Goal: Information Seeking & Learning: Check status

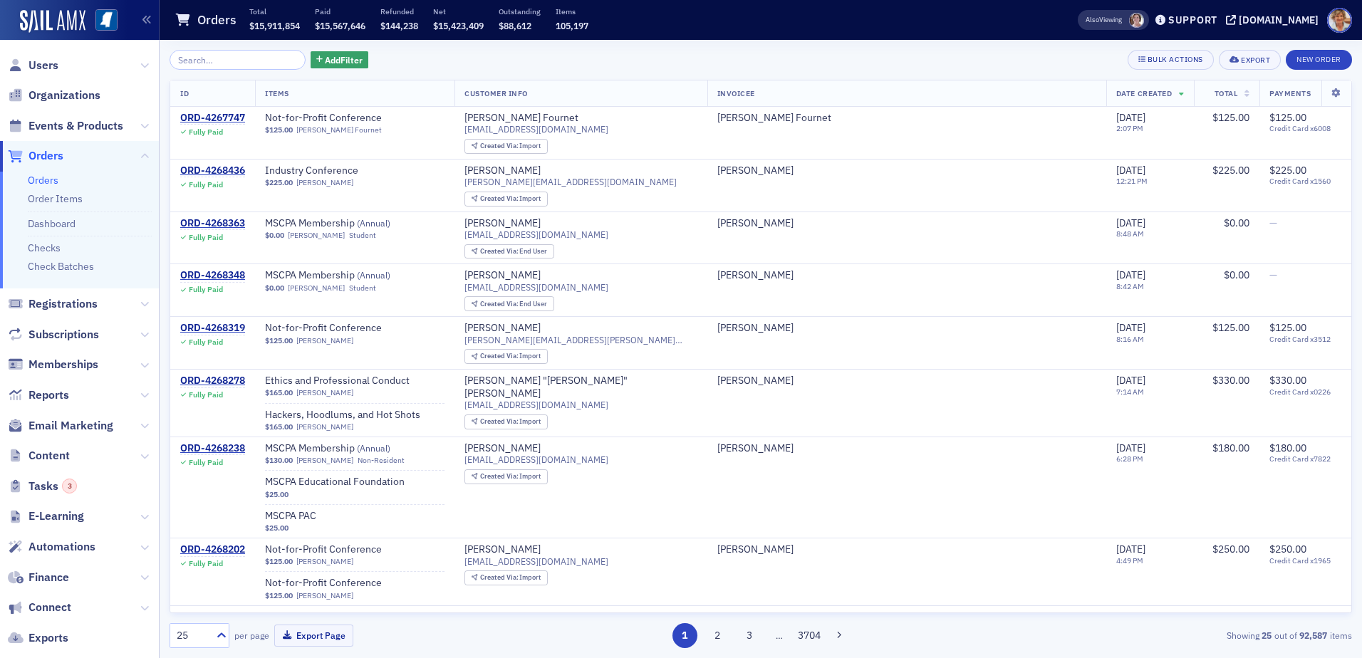
click at [232, 54] on input "search" at bounding box center [238, 60] width 136 height 20
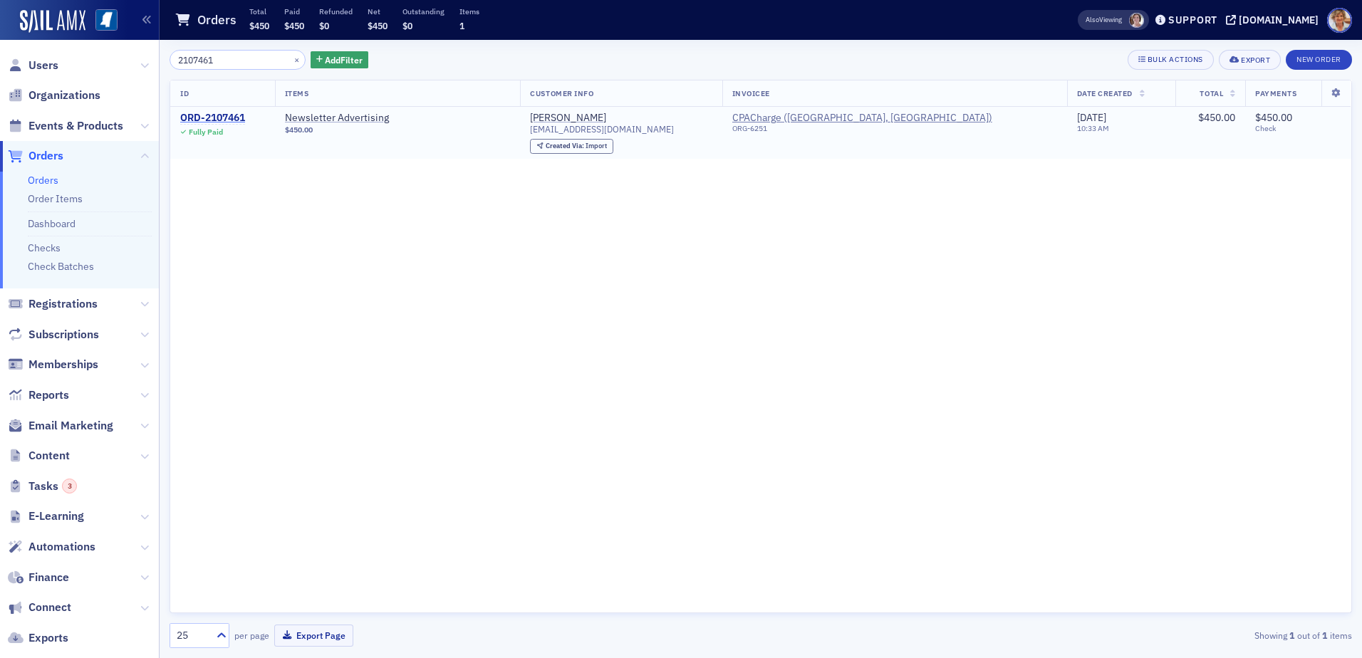
type input "2107461"
click at [223, 113] on div "ORD-2107461" at bounding box center [212, 118] width 65 height 13
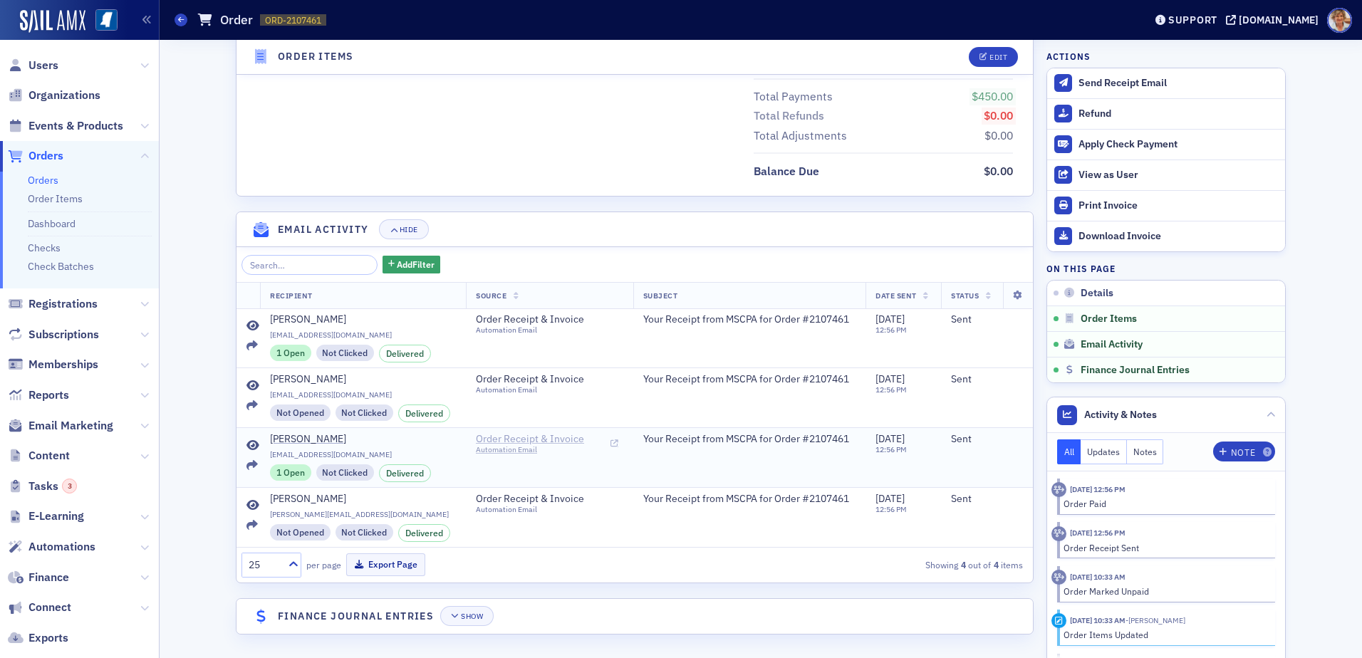
scroll to position [718, 0]
click at [44, 182] on link "Orders" at bounding box center [43, 180] width 31 height 13
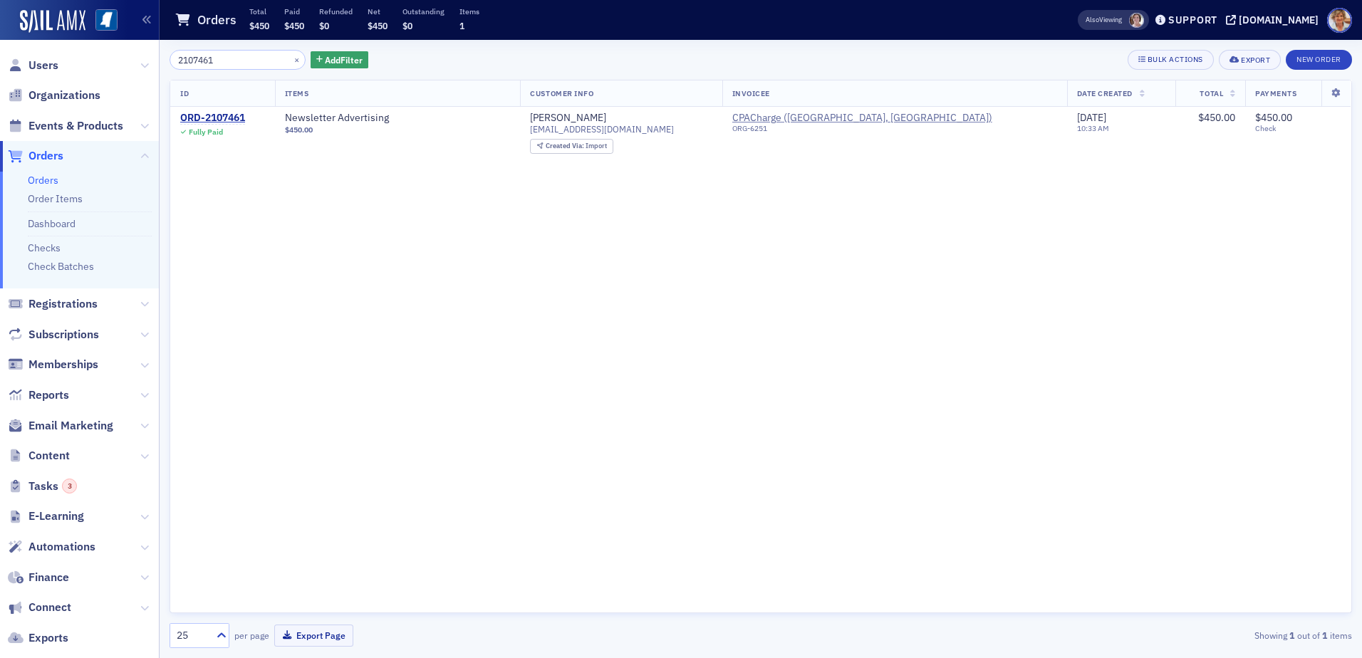
click at [232, 52] on input "2107461" at bounding box center [238, 60] width 136 height 20
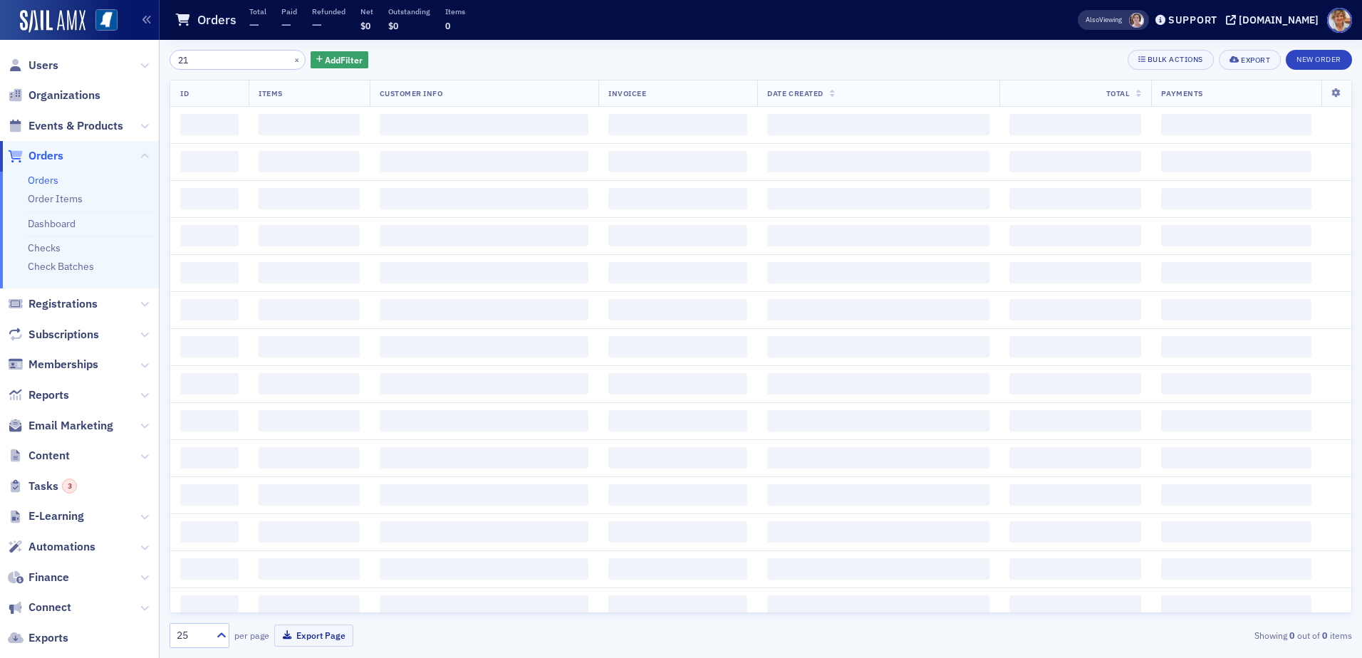
type input "2"
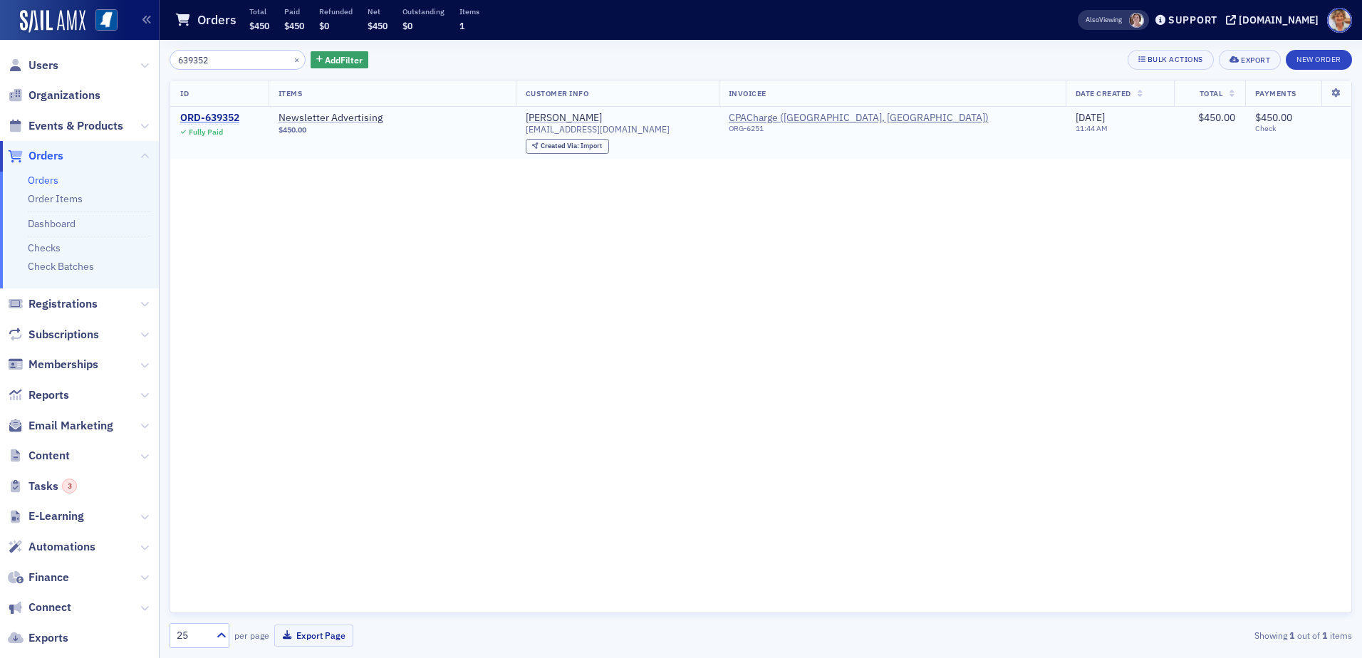
type input "639352"
click at [197, 118] on div "ORD-639352" at bounding box center [209, 118] width 59 height 13
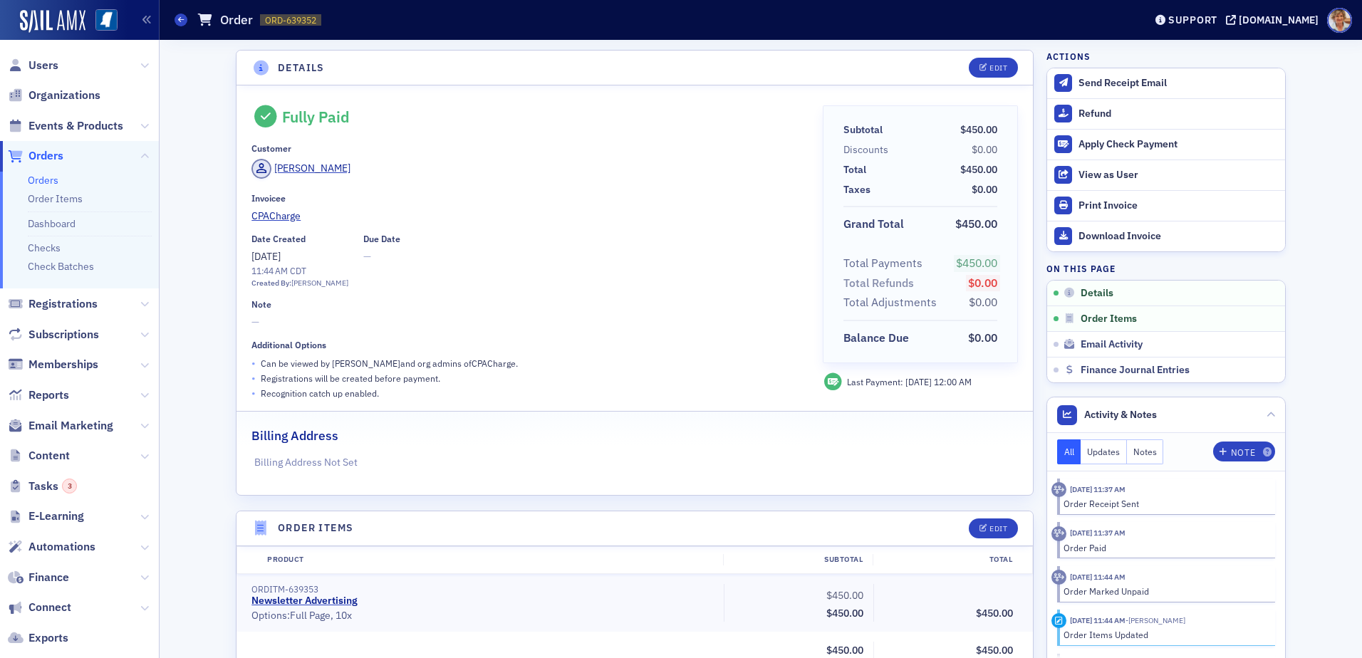
click at [55, 182] on link "Orders" at bounding box center [43, 180] width 31 height 13
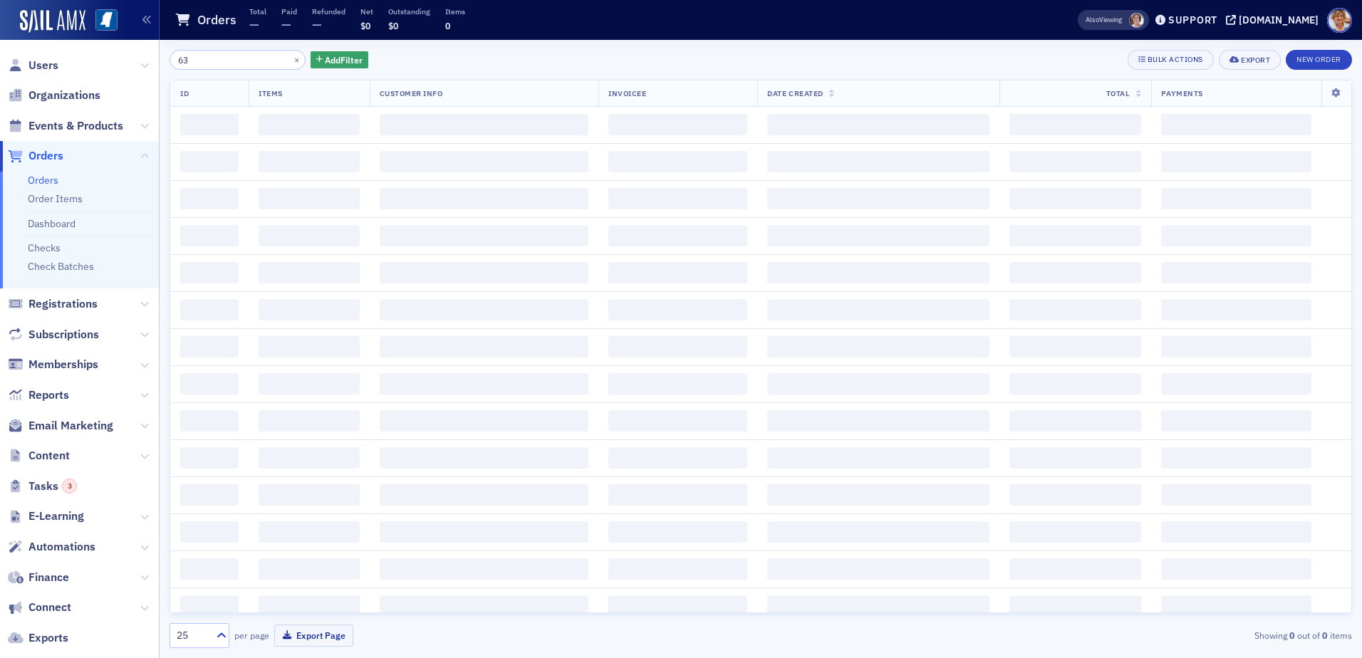
type input "6"
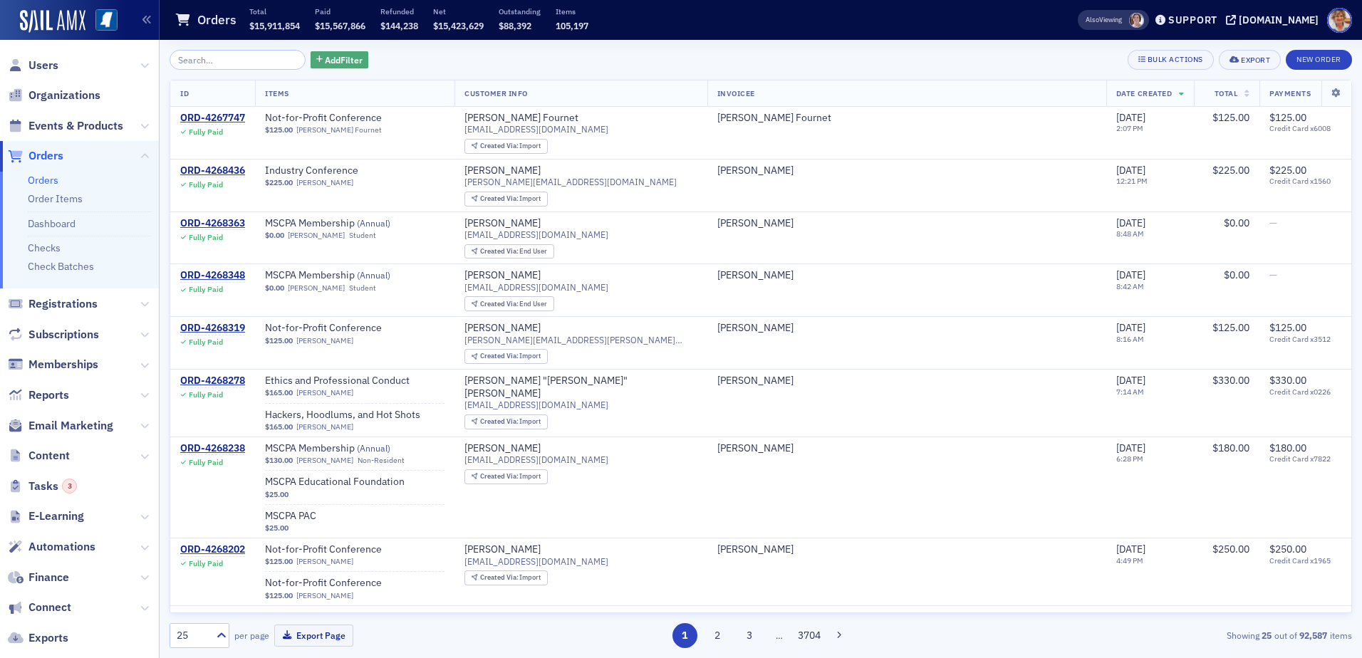
click at [341, 57] on span "Add Filter" at bounding box center [344, 59] width 38 height 13
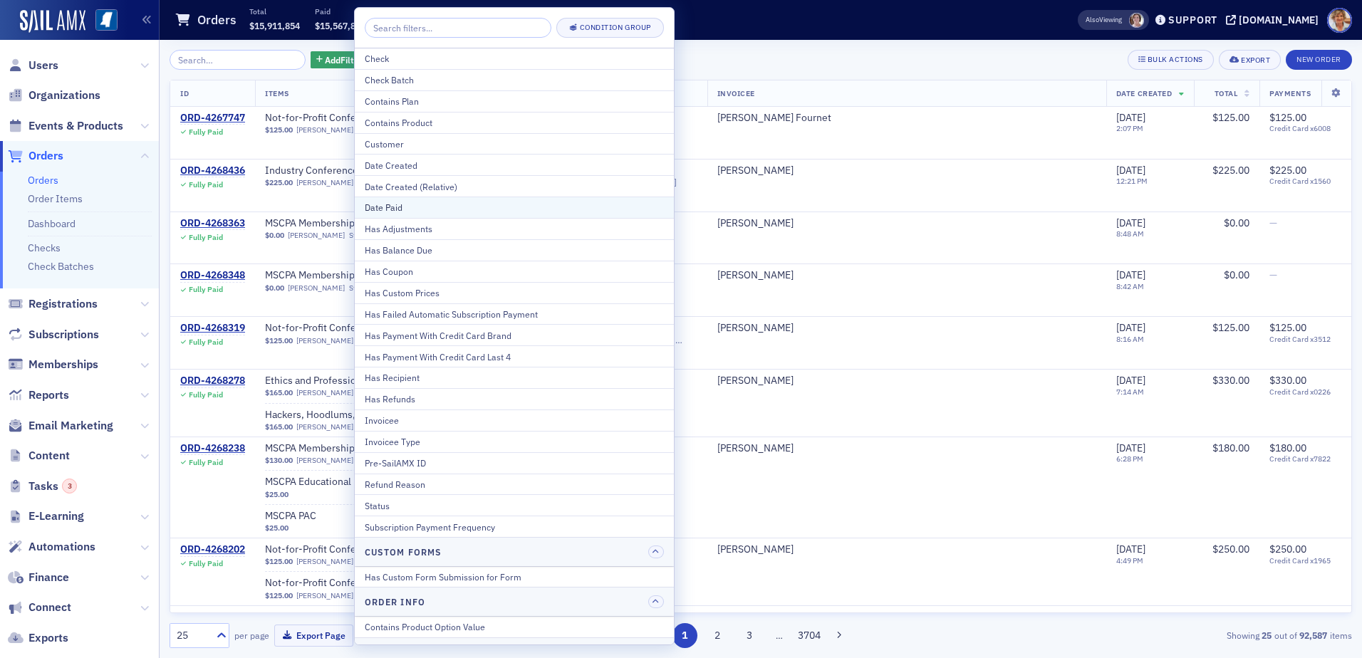
click at [412, 210] on div "Date Paid" at bounding box center [514, 207] width 299 height 13
select select "8"
select select "2025"
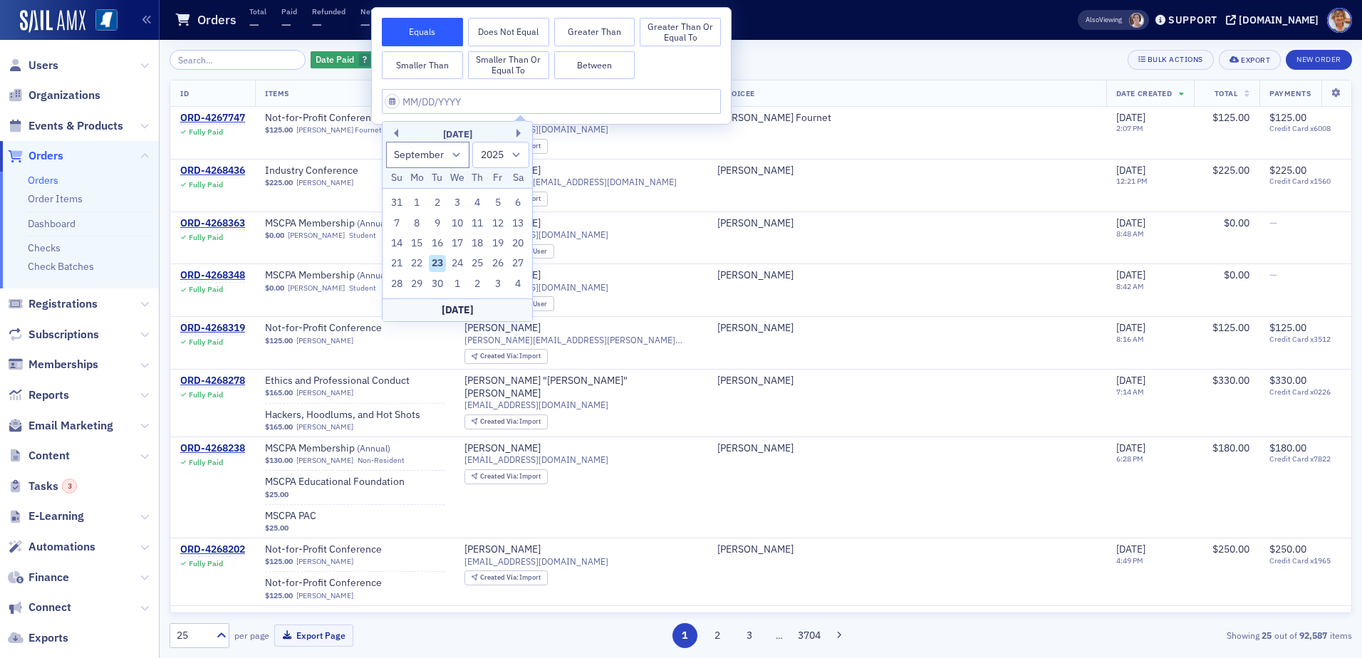
click at [398, 132] on div "[DATE]" at bounding box center [458, 135] width 150 height 14
click at [398, 135] on div "[DATE]" at bounding box center [458, 135] width 150 height 14
click at [397, 135] on button "Previous Month" at bounding box center [394, 133] width 9 height 9
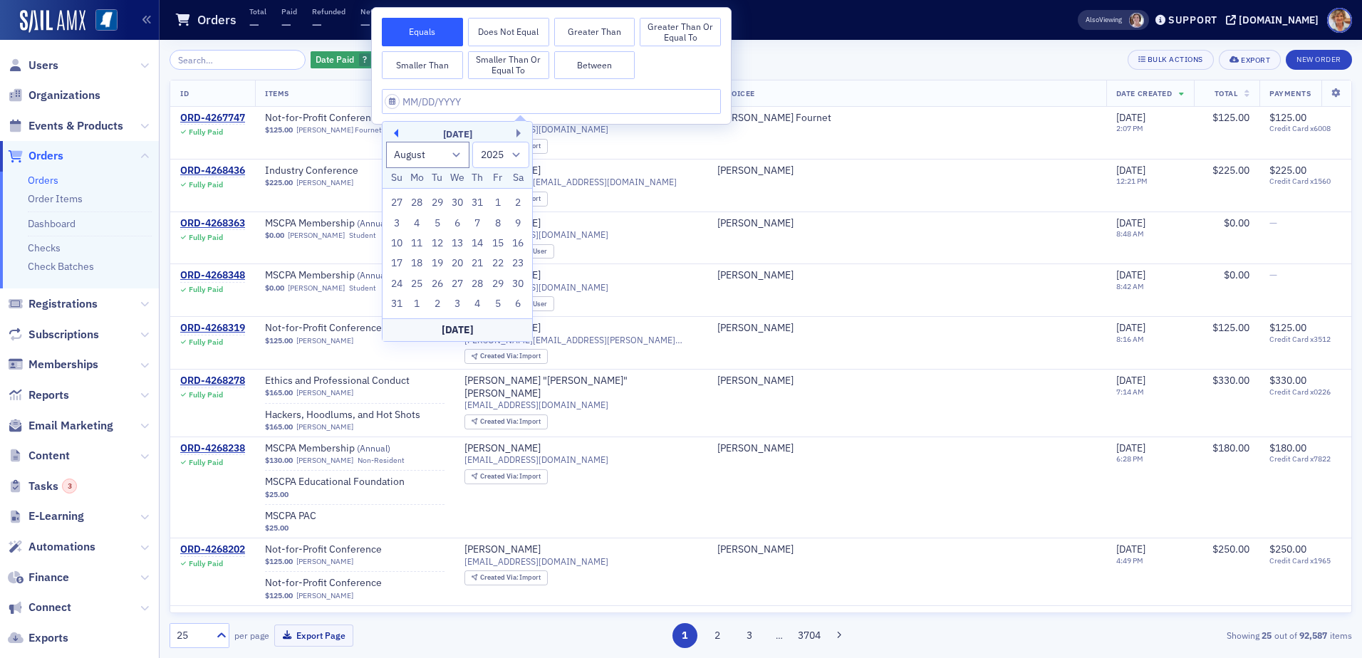
select select "6"
click at [479, 262] on div "24" at bounding box center [477, 263] width 17 height 17
type input "[DATE]"
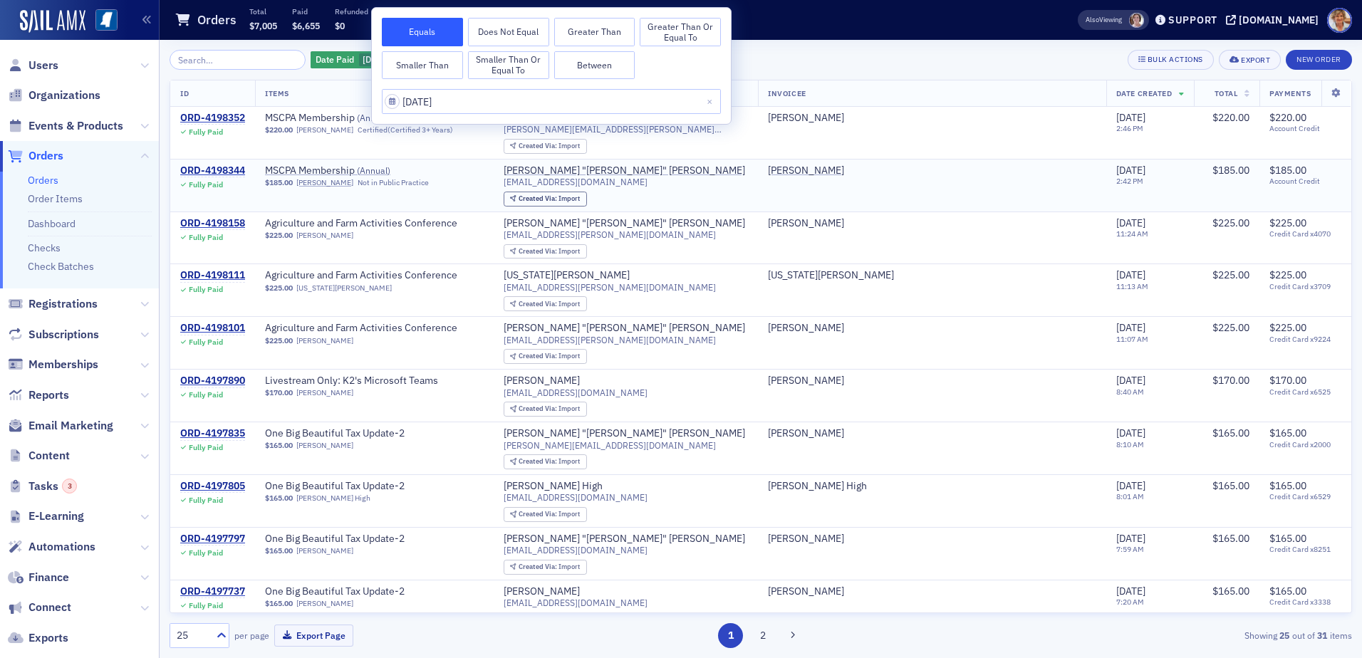
click at [494, 195] on td "MSCPA Membership ( Annual ) $185.00 [PERSON_NAME] Not in Public Practice" at bounding box center [374, 185] width 239 height 53
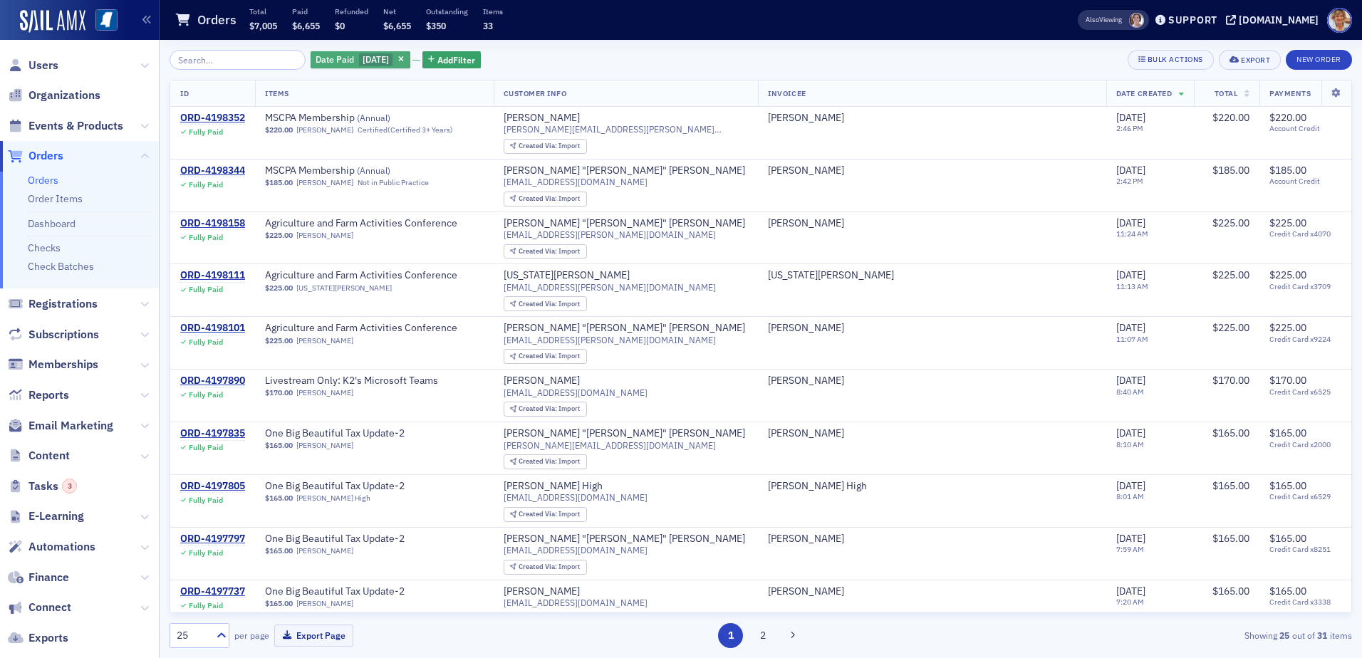
click at [385, 63] on span "[DATE]" at bounding box center [376, 58] width 26 height 11
select select "6"
select select "2025"
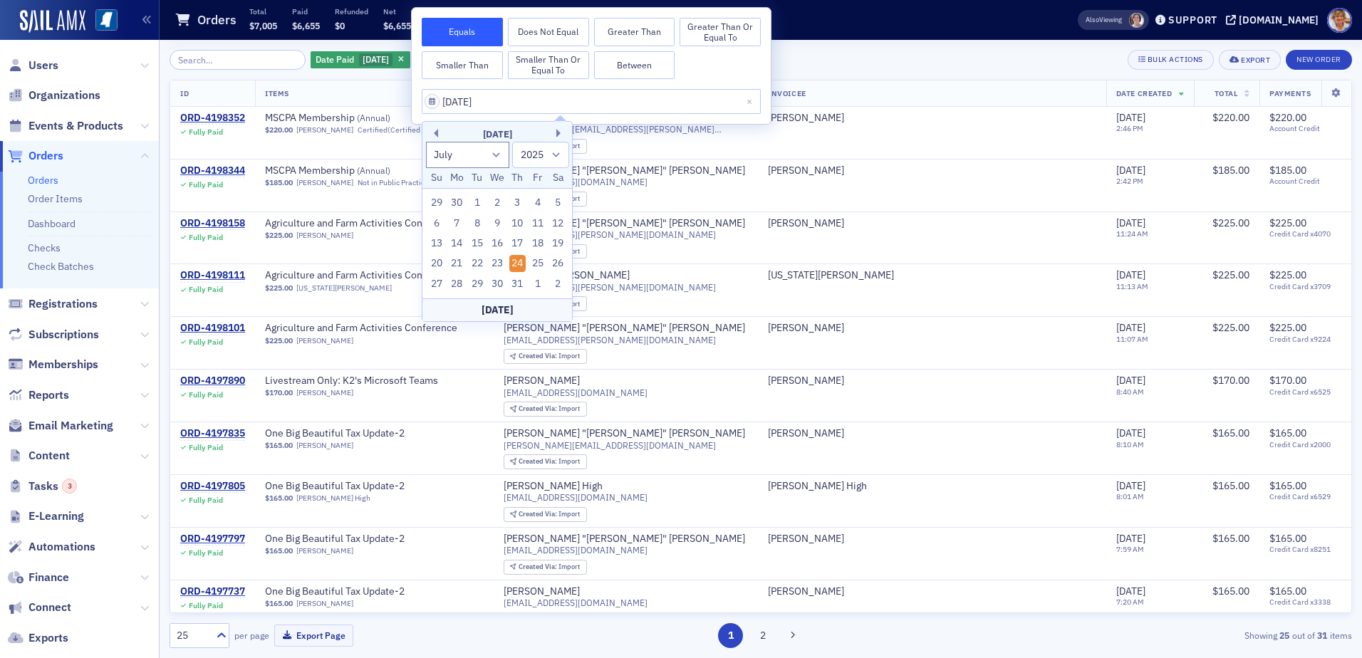
click at [509, 100] on input "[DATE]" at bounding box center [591, 101] width 339 height 25
type input "[DATE]"
select select "2020"
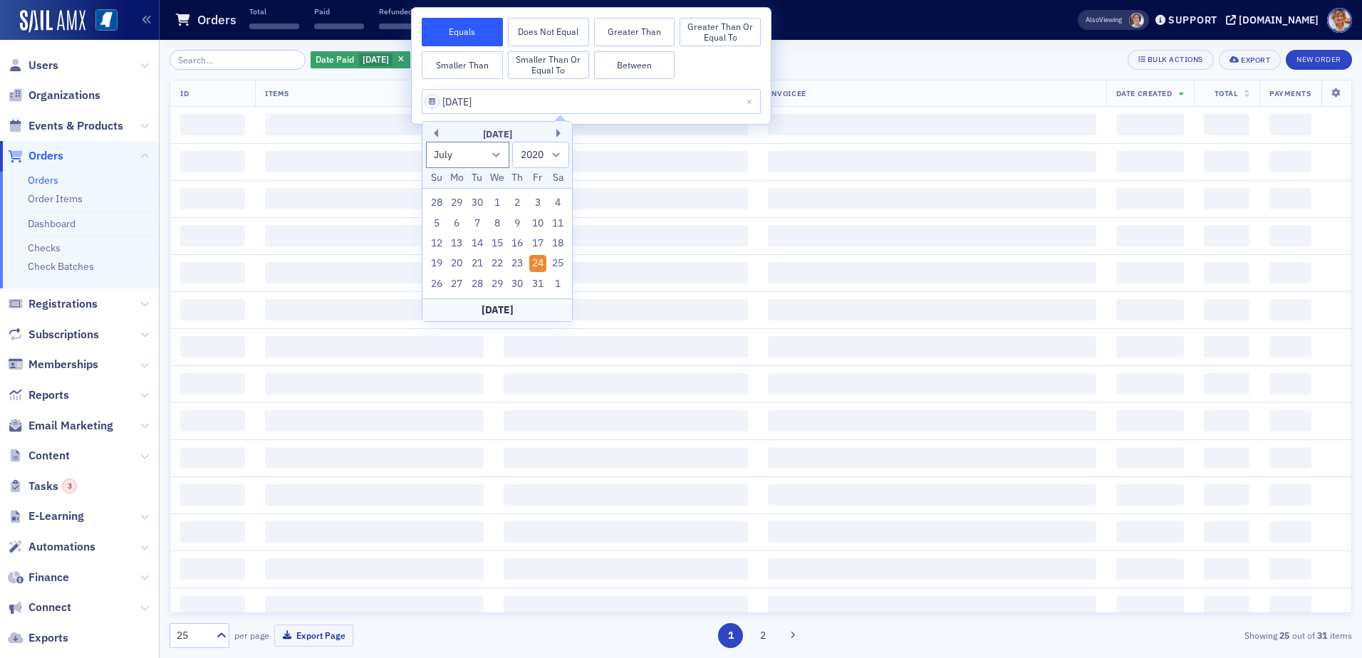
type input "07/24/2"
select select "2002"
type input "07/24/"
select select "2025"
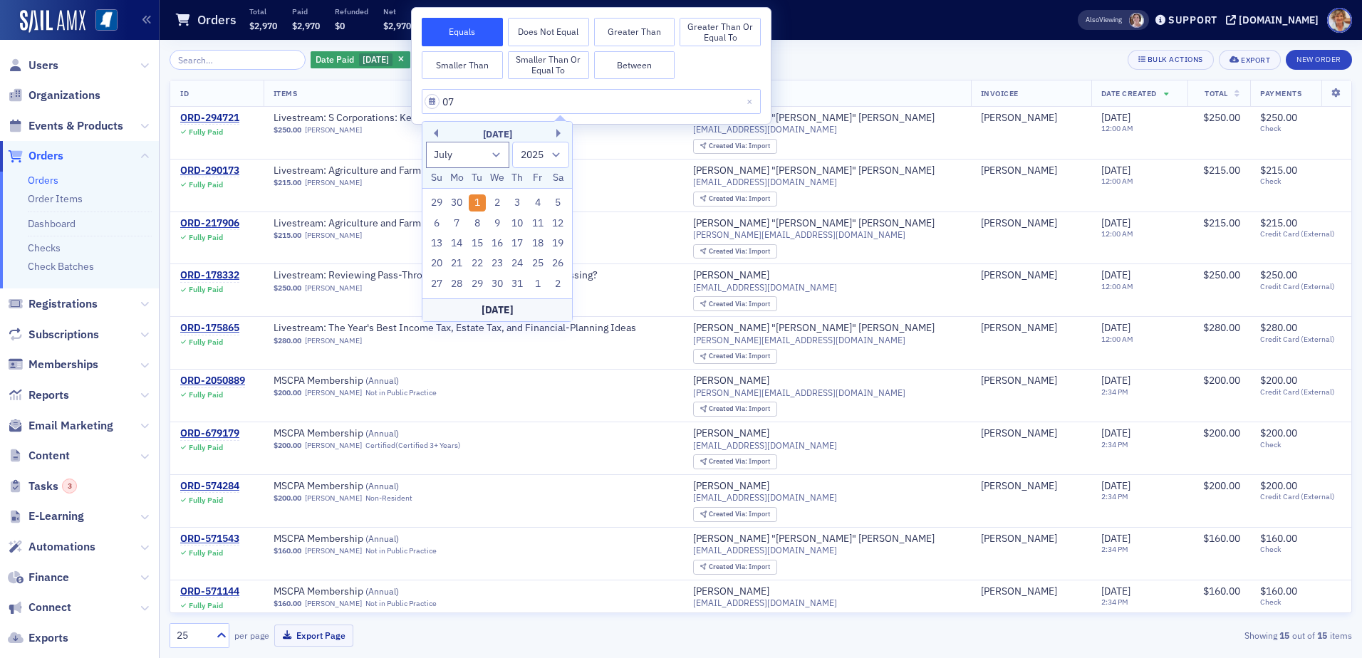
type input "0"
select select "0"
select select "2000"
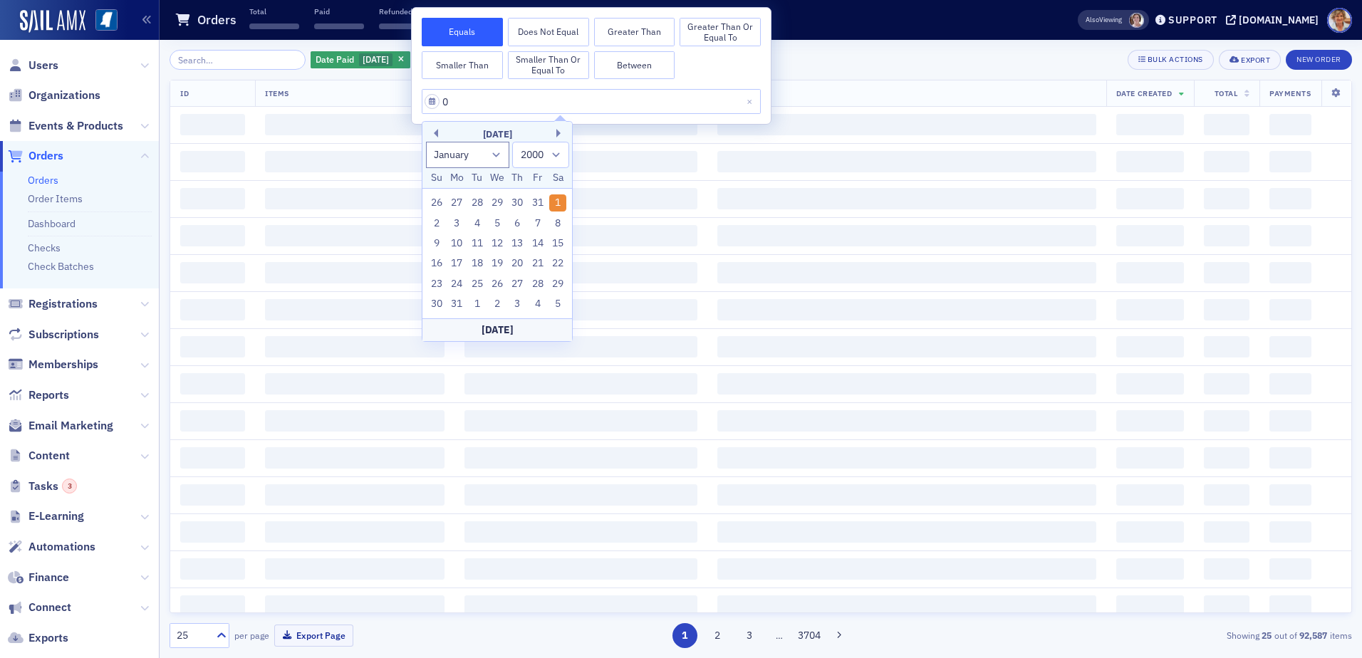
type input "09"
select select "8"
select select "2025"
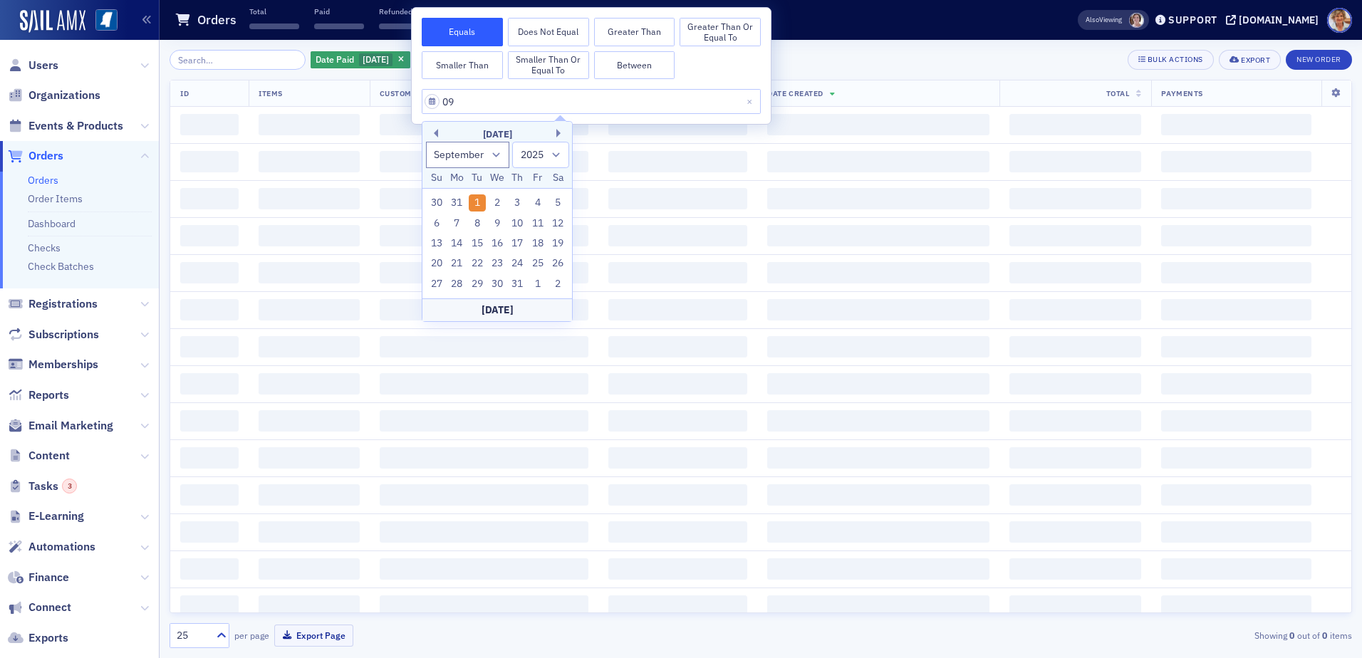
type input "091"
select select "0"
select select "1991"
type input "09122"
select select "1900"
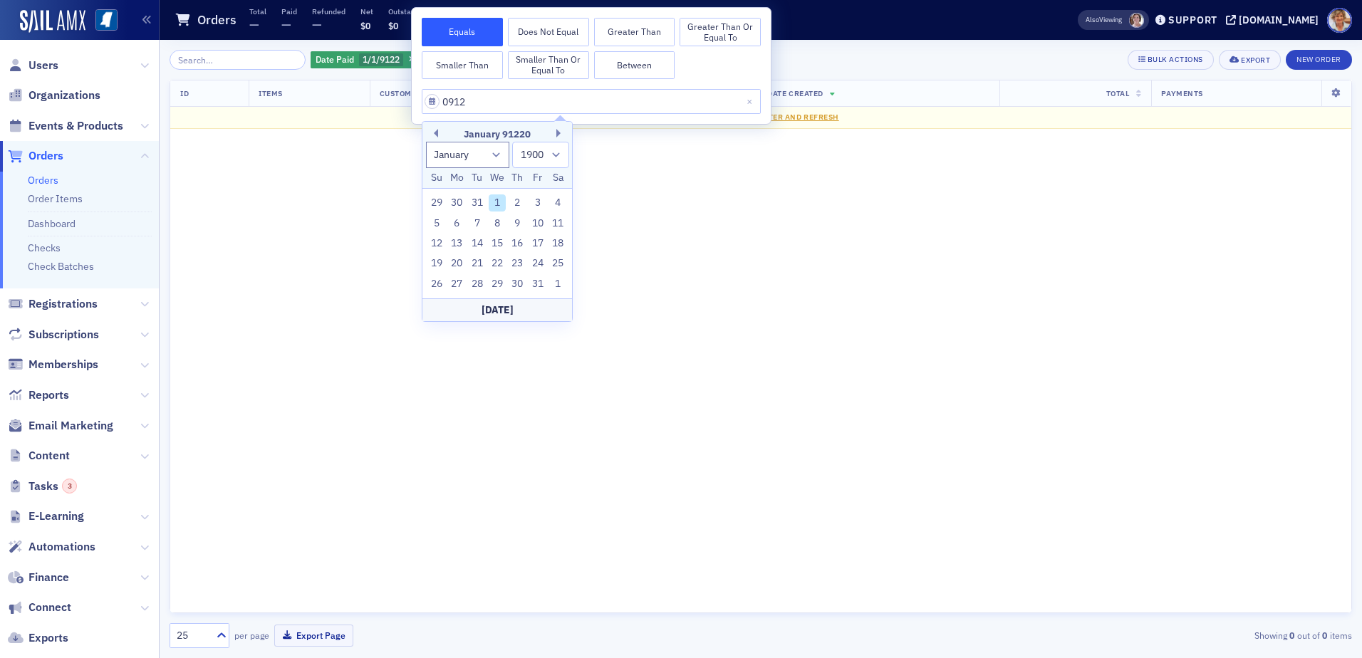
type input "091"
select select "1991"
type input "09"
select select "8"
select select "2025"
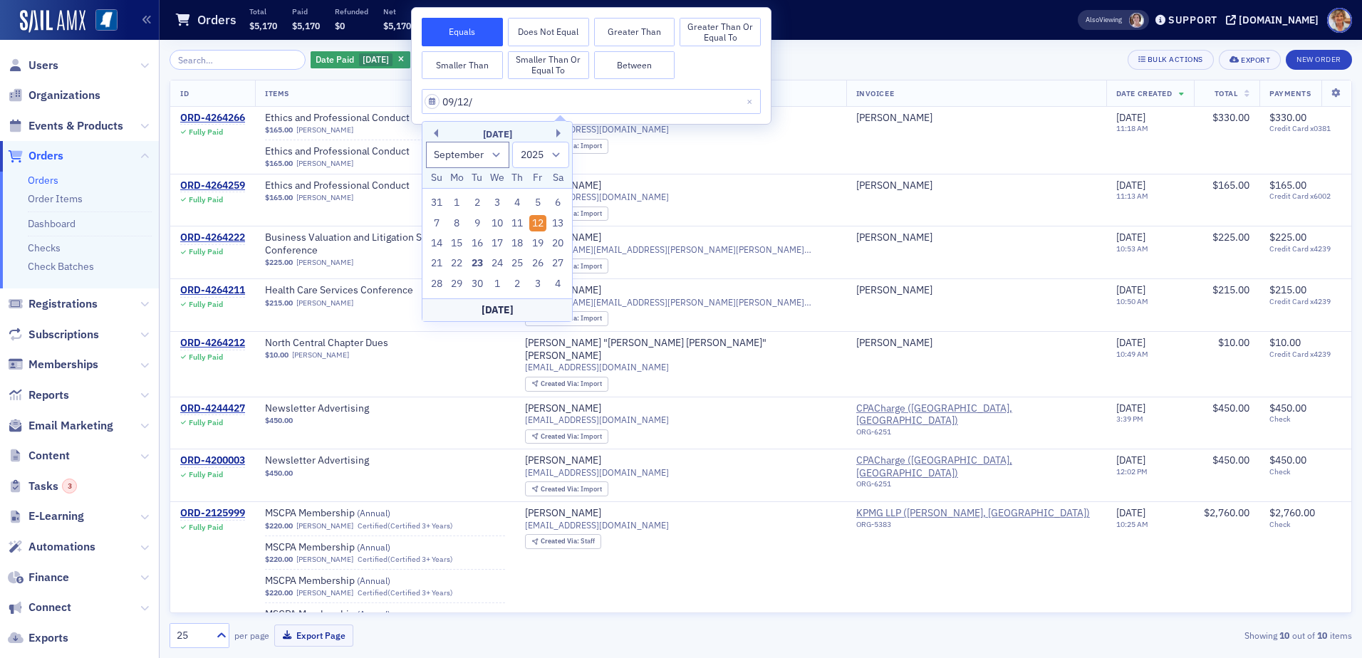
type input "09/12/2"
select select "2002"
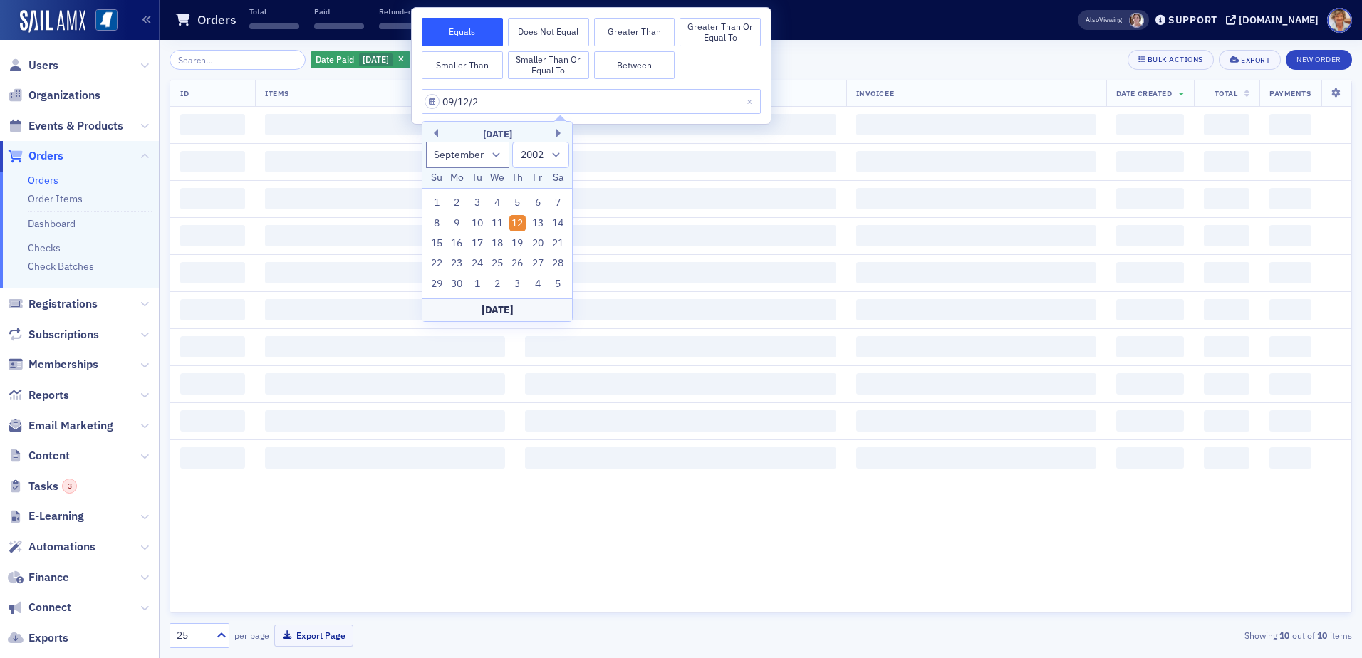
type input "[DATE]"
select select "2020"
type input "[DATE]"
select select "2025"
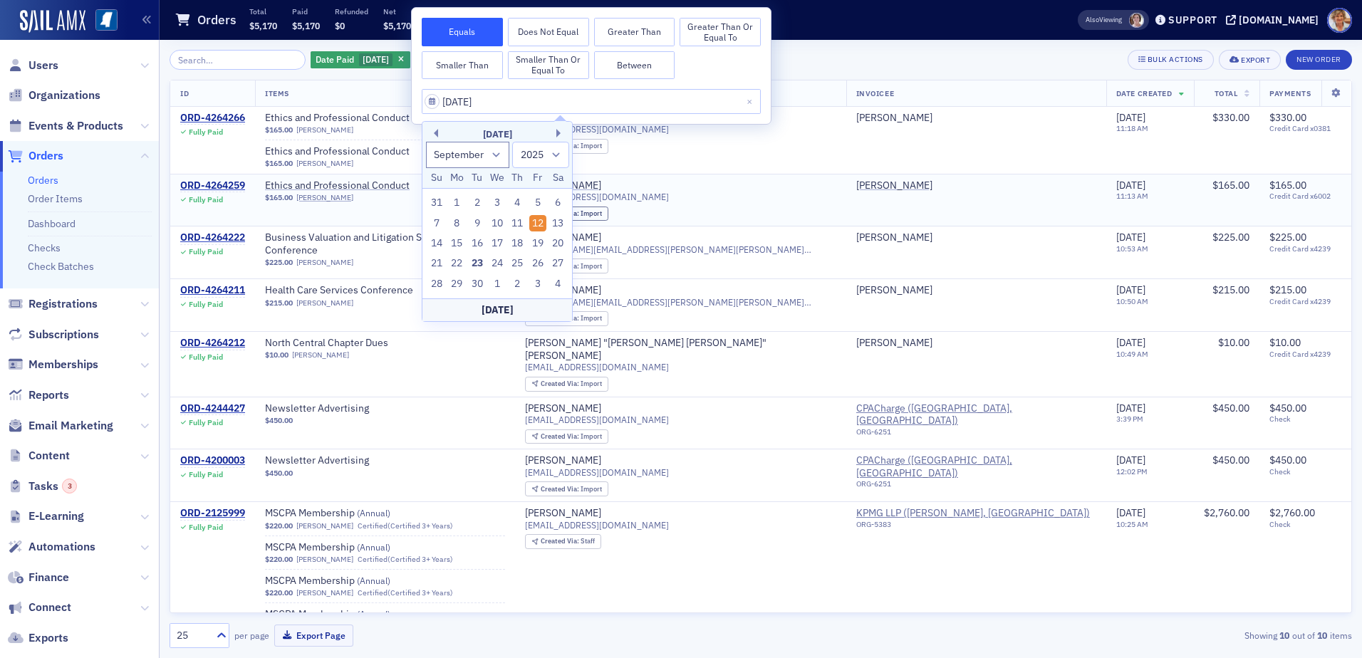
type input "[DATE]"
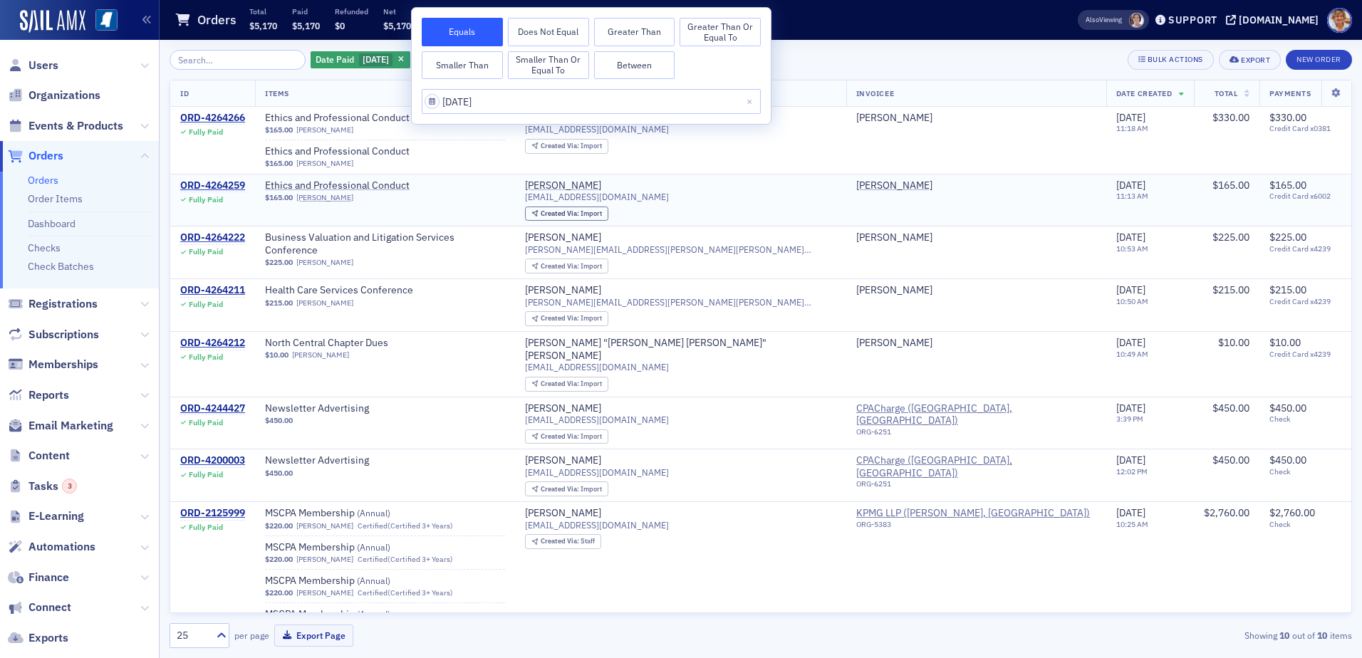
click at [806, 199] on div "[EMAIL_ADDRESS][DOMAIN_NAME]" at bounding box center [680, 197] width 311 height 11
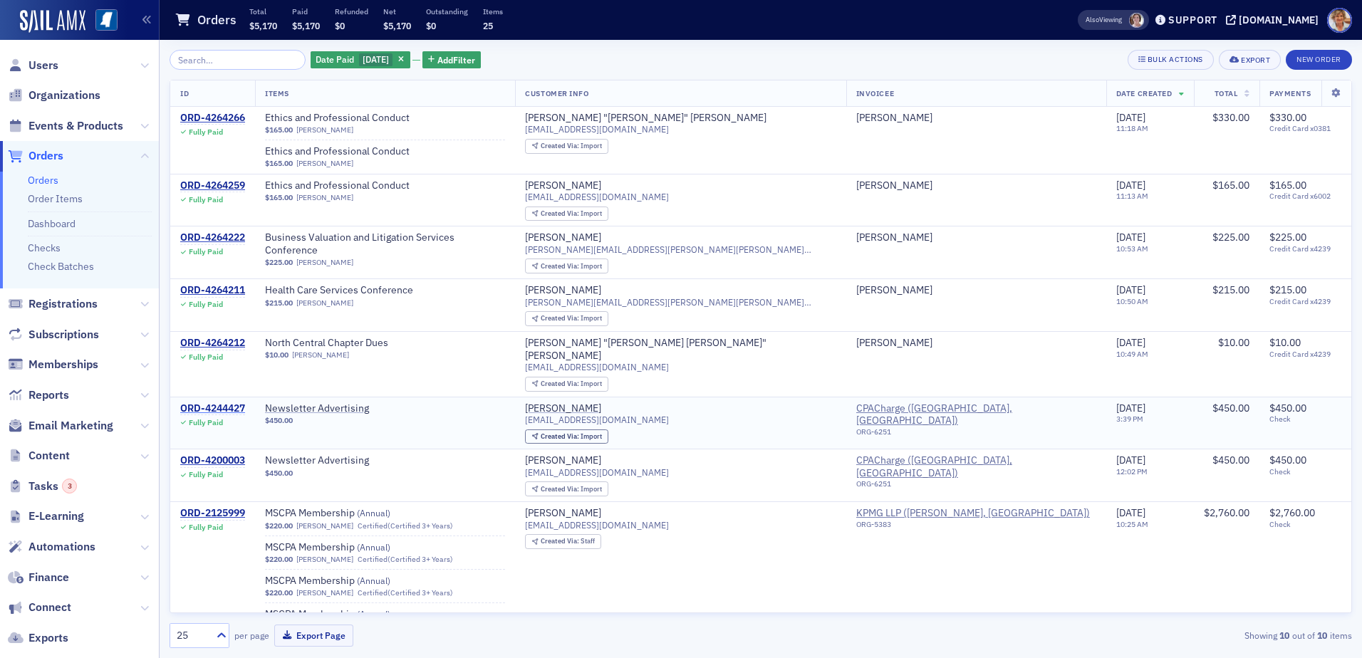
click at [223, 403] on div "ORD-4244427" at bounding box center [212, 409] width 65 height 13
click at [226, 455] on div "ORD-4200003" at bounding box center [212, 461] width 65 height 13
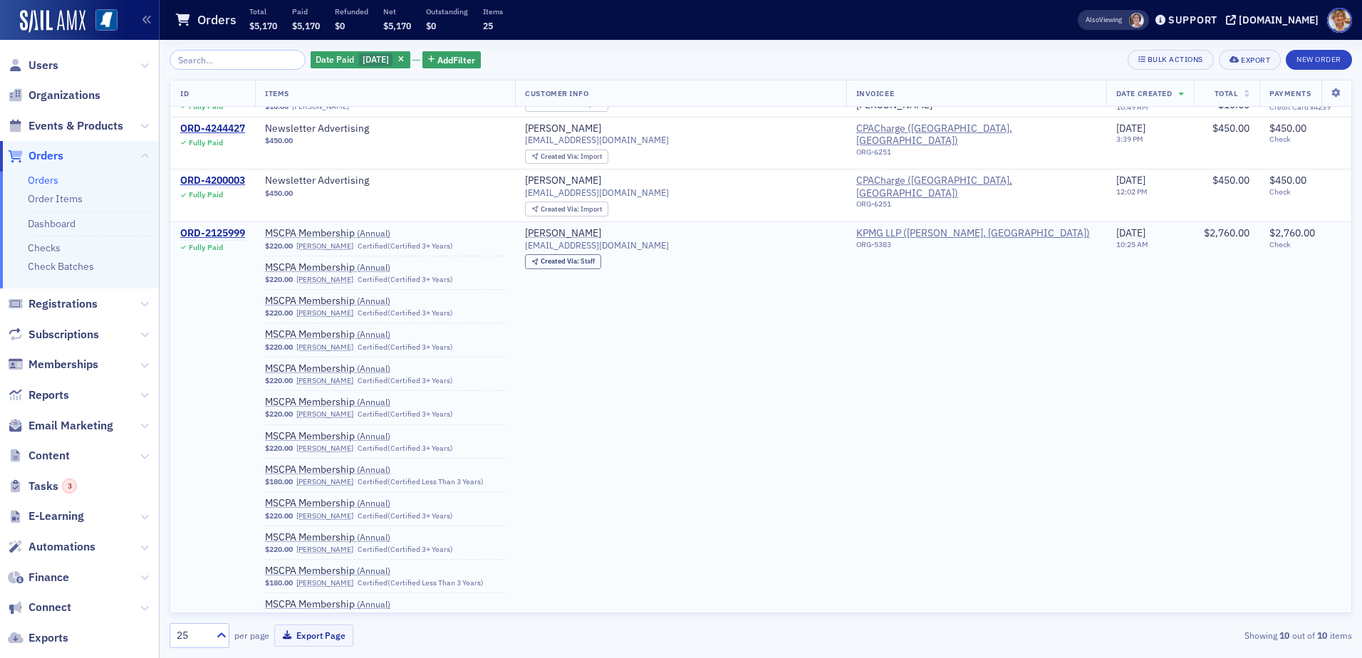
scroll to position [488, 0]
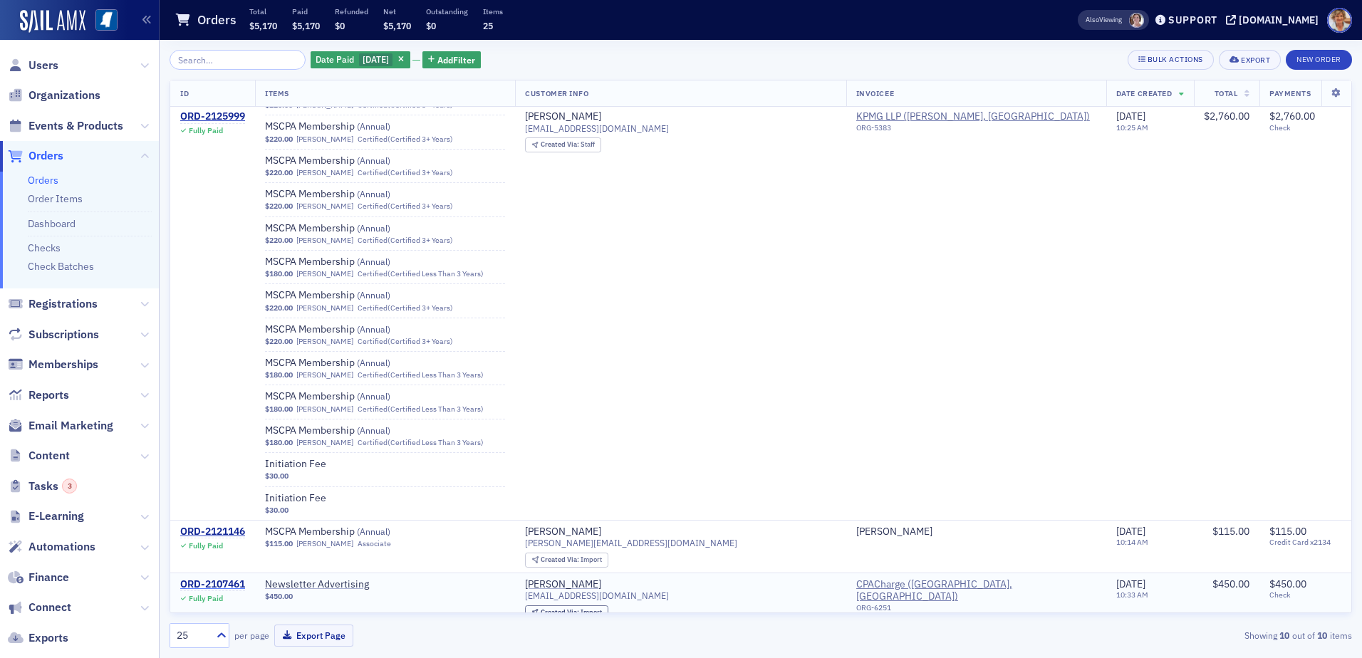
click at [216, 578] on div "ORD-2107461" at bounding box center [212, 584] width 65 height 13
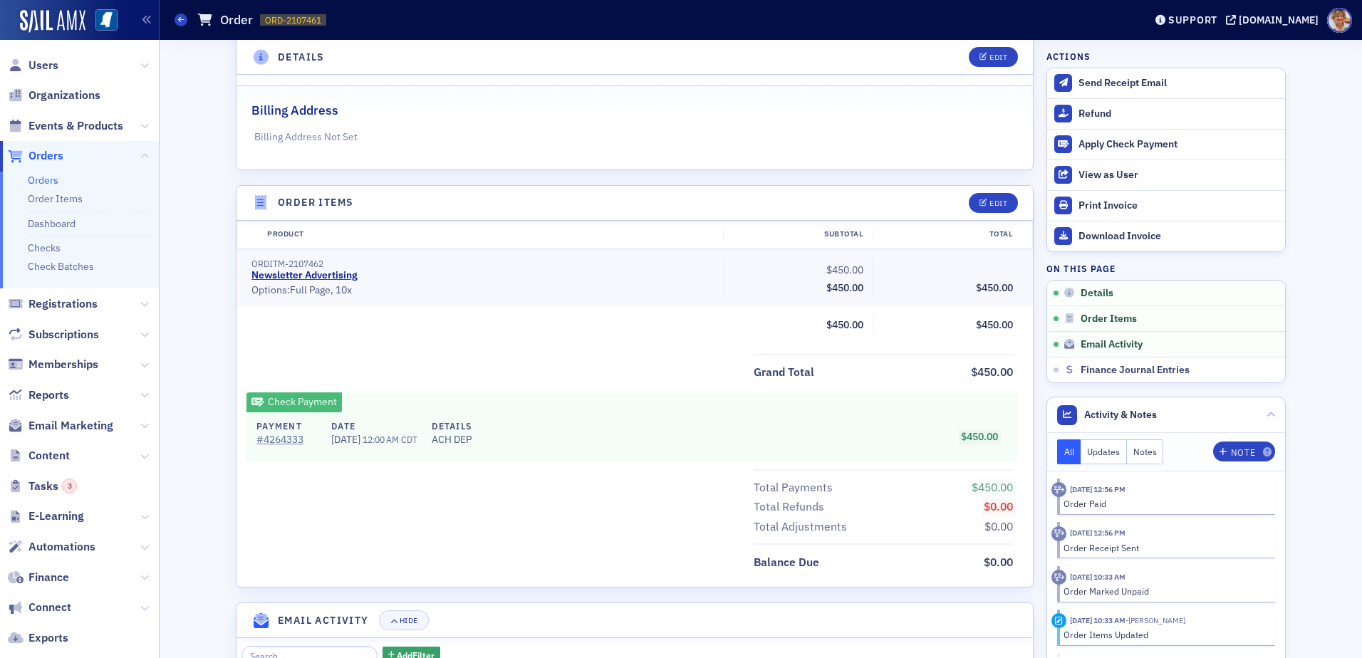
scroll to position [285, 0]
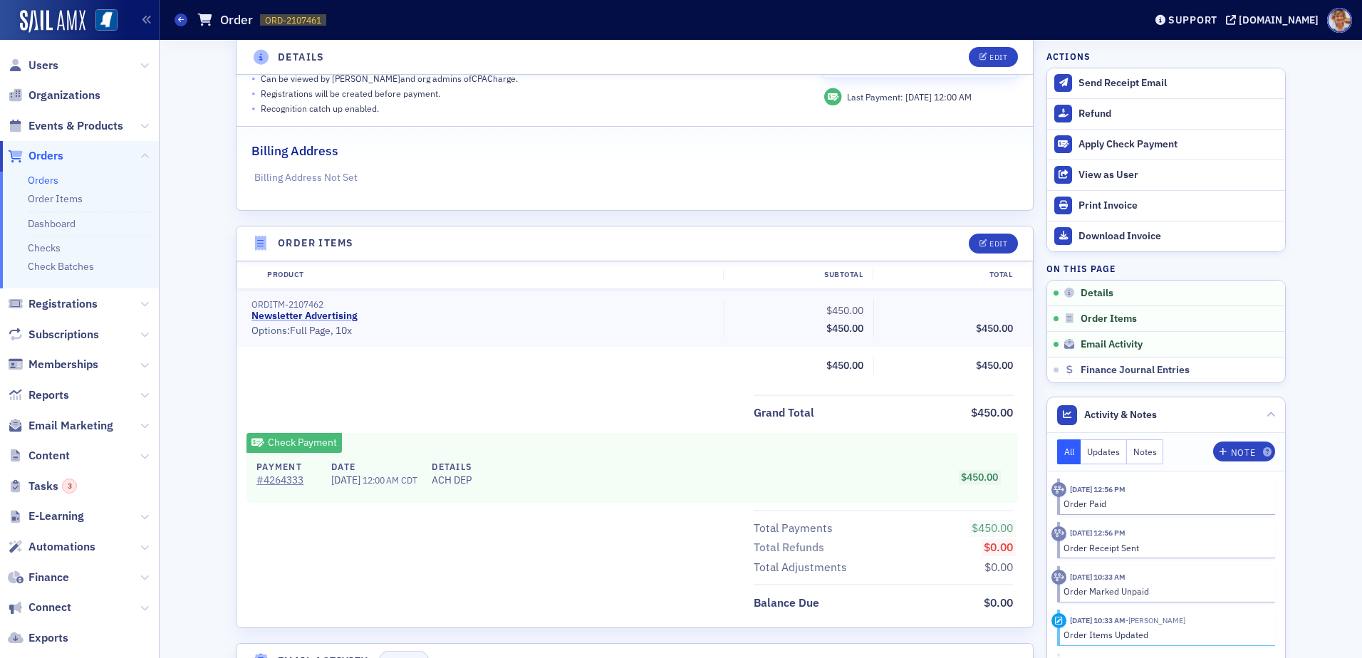
click at [343, 313] on link "Newsletter Advertising" at bounding box center [304, 316] width 106 height 13
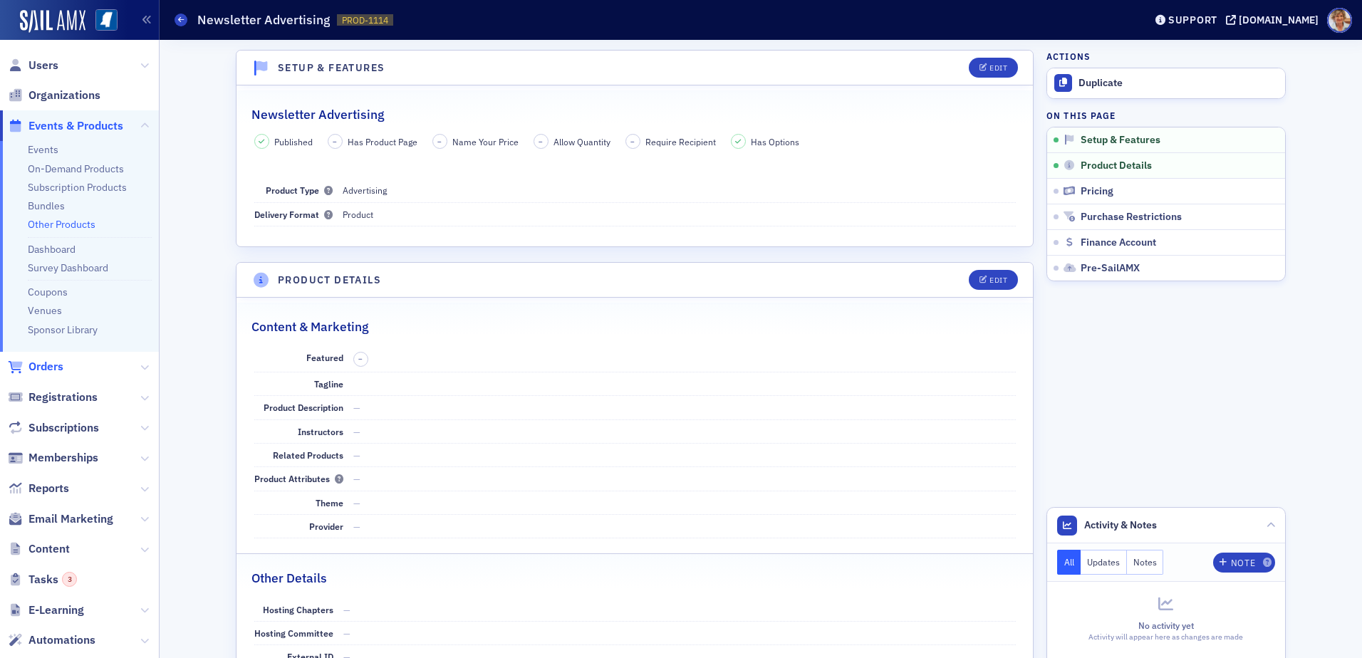
click at [38, 370] on span "Orders" at bounding box center [45, 367] width 35 height 16
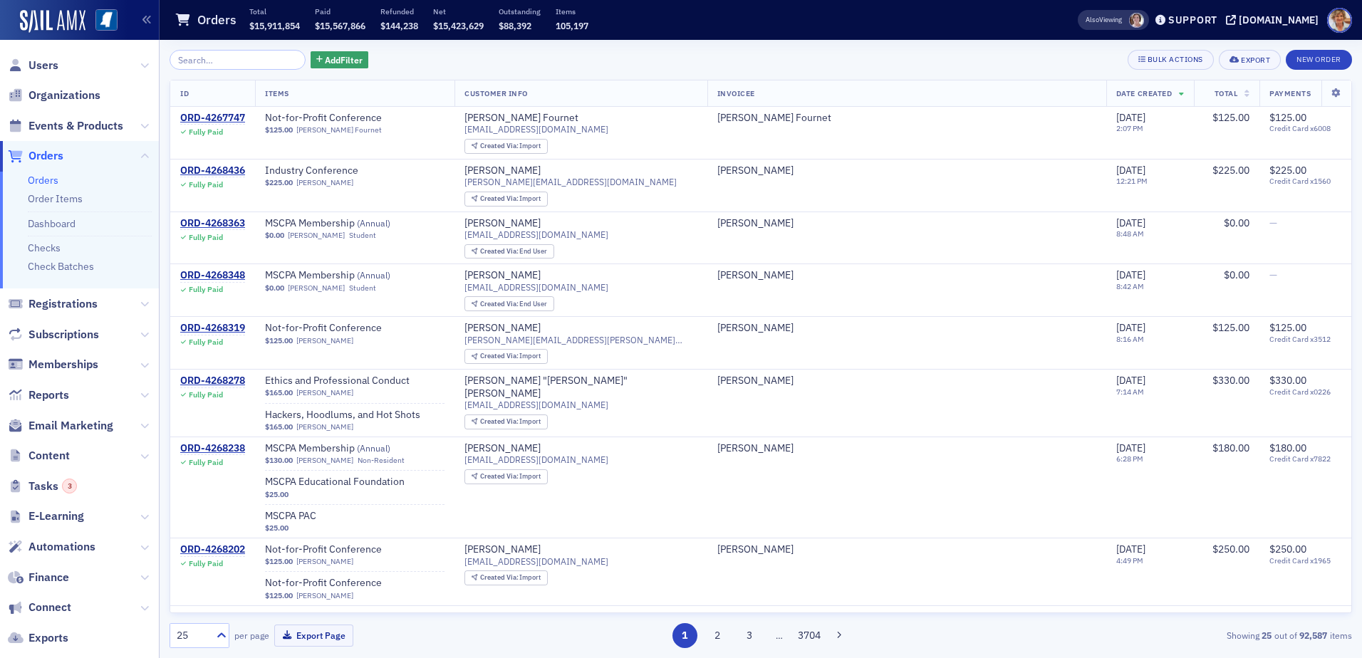
click at [685, 637] on button "1" at bounding box center [685, 635] width 25 height 25
click at [721, 638] on button "2" at bounding box center [717, 635] width 25 height 25
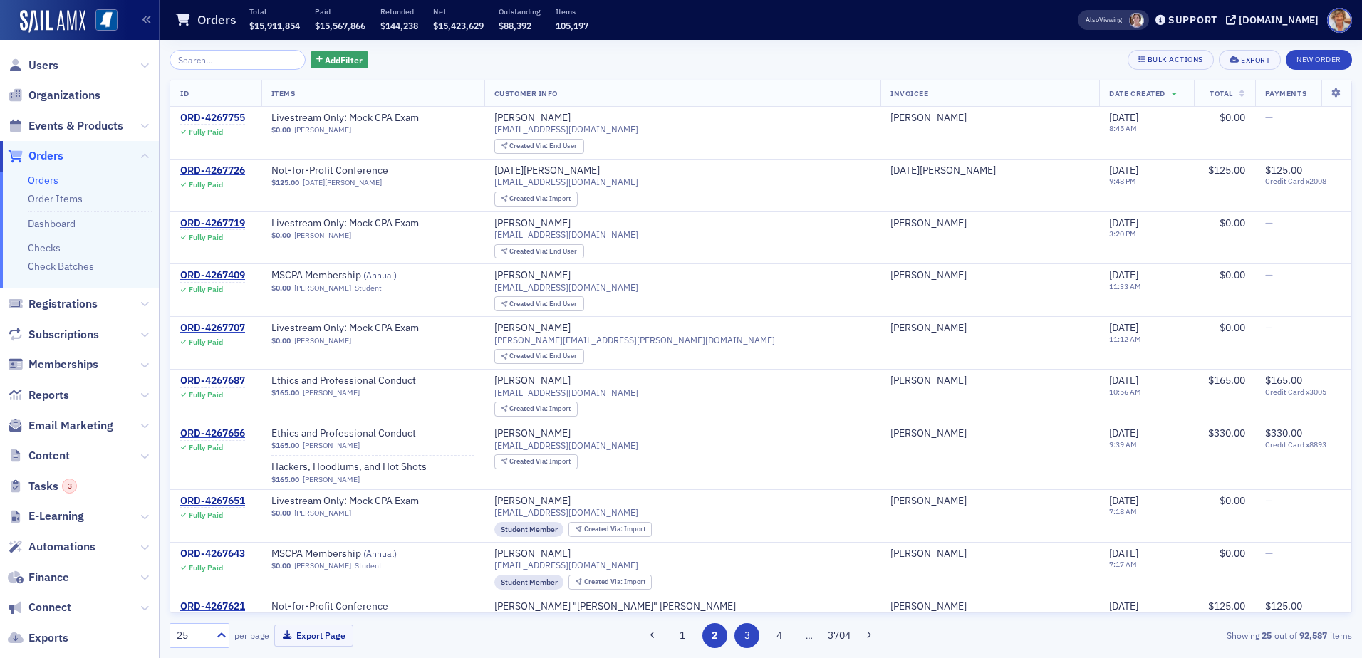
click at [744, 634] on button "3" at bounding box center [747, 635] width 25 height 25
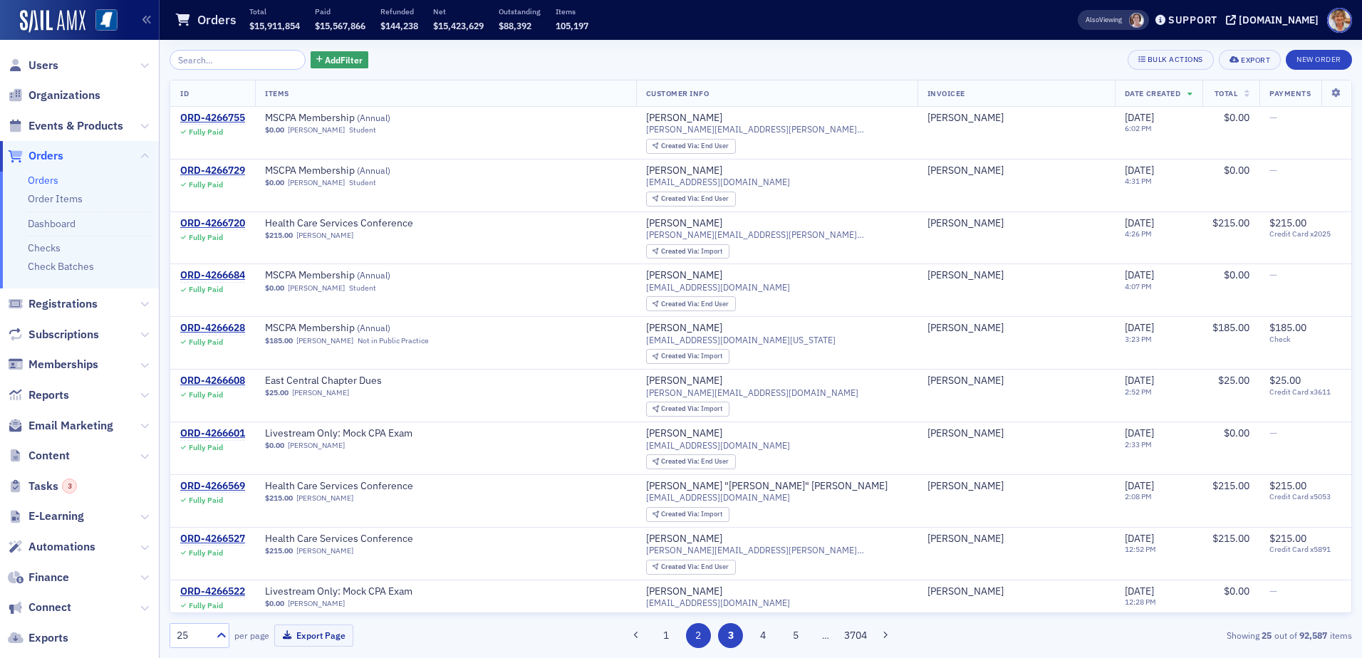
click at [704, 640] on button "2" at bounding box center [698, 635] width 25 height 25
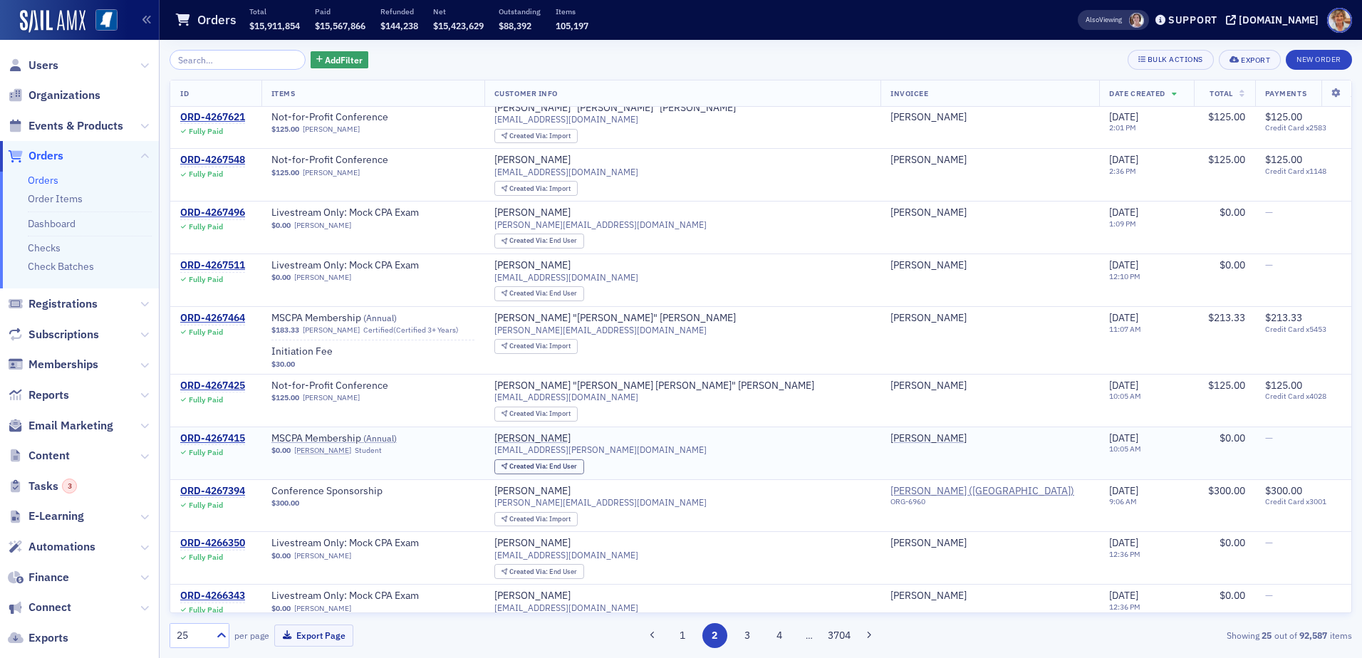
scroll to position [839, 0]
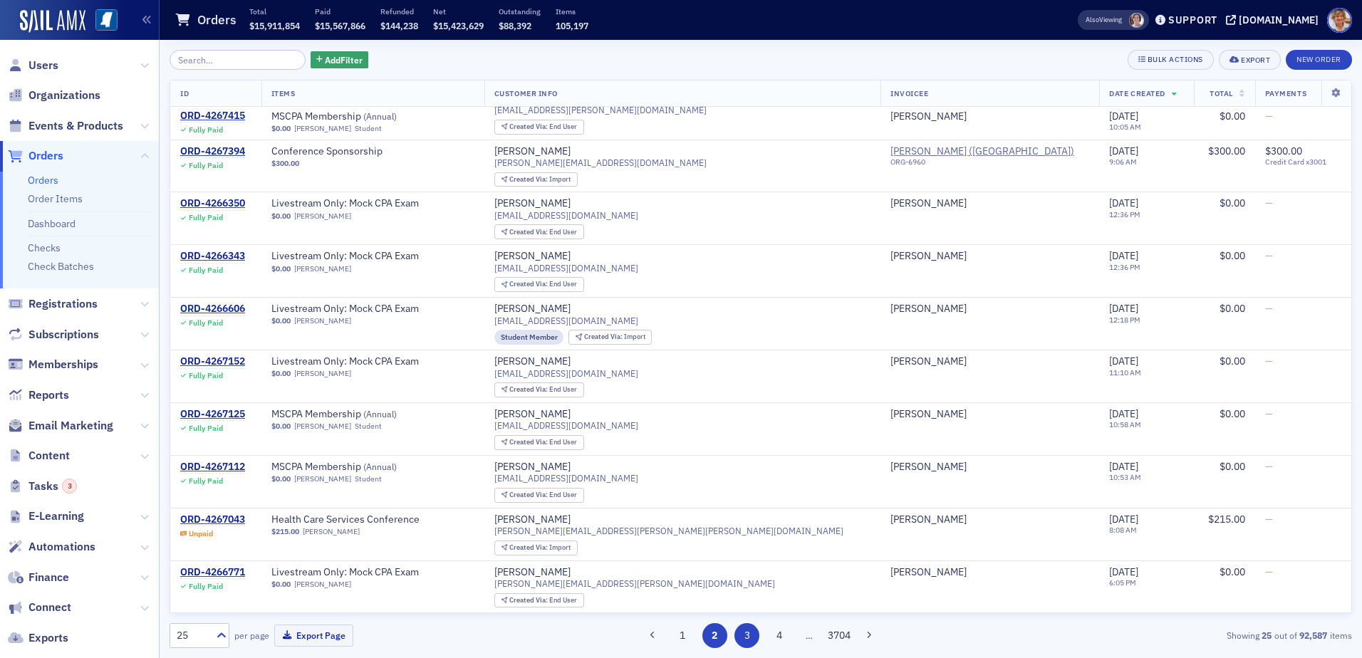
click at [749, 632] on button "3" at bounding box center [747, 635] width 25 height 25
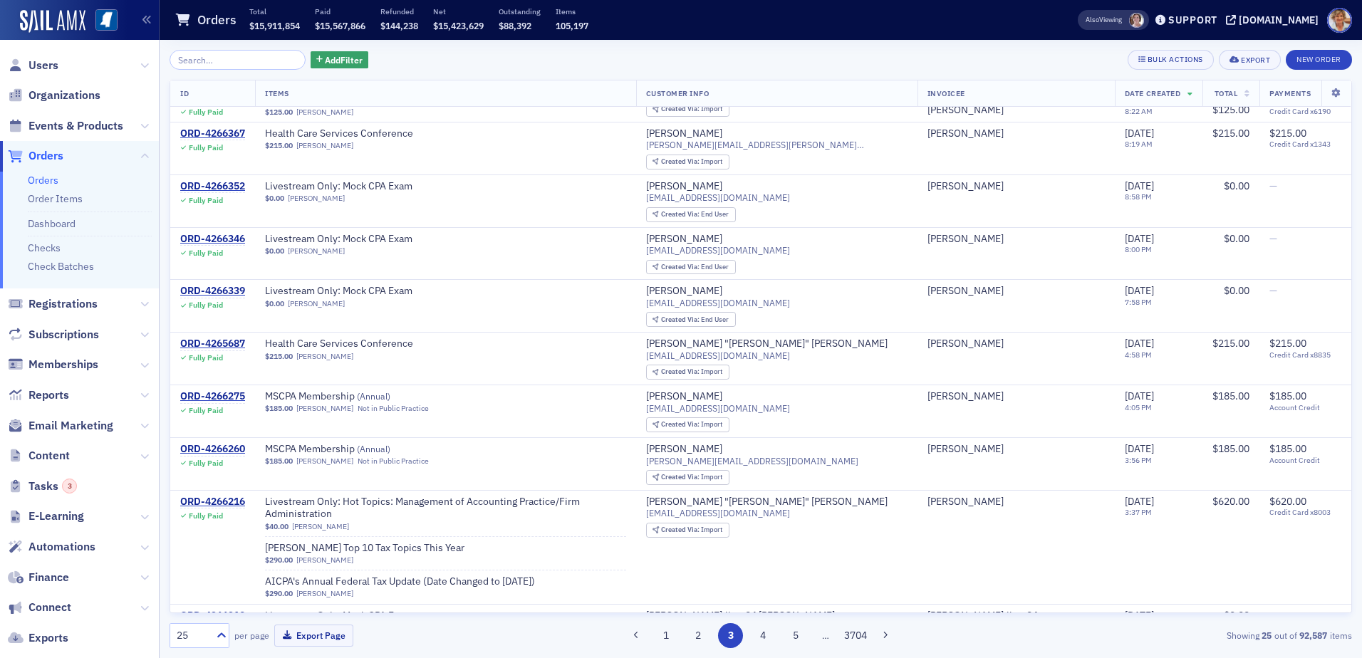
scroll to position [858, 0]
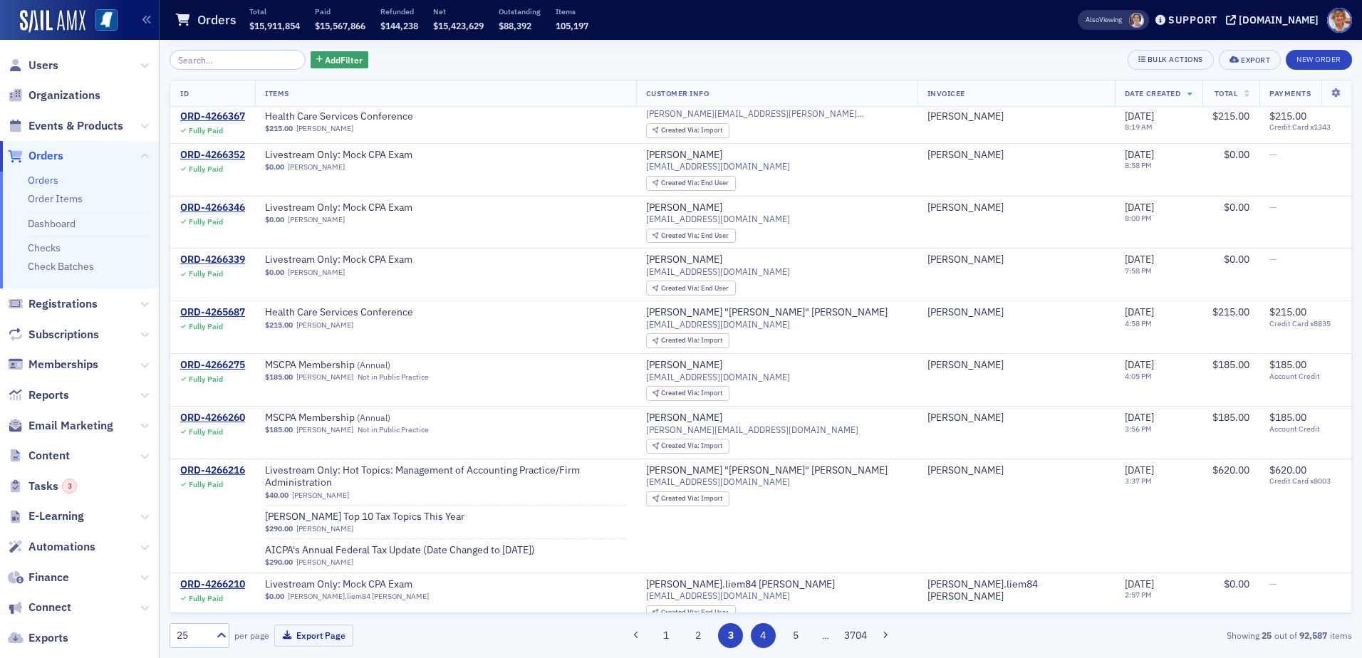
click at [773, 640] on button "4" at bounding box center [763, 635] width 25 height 25
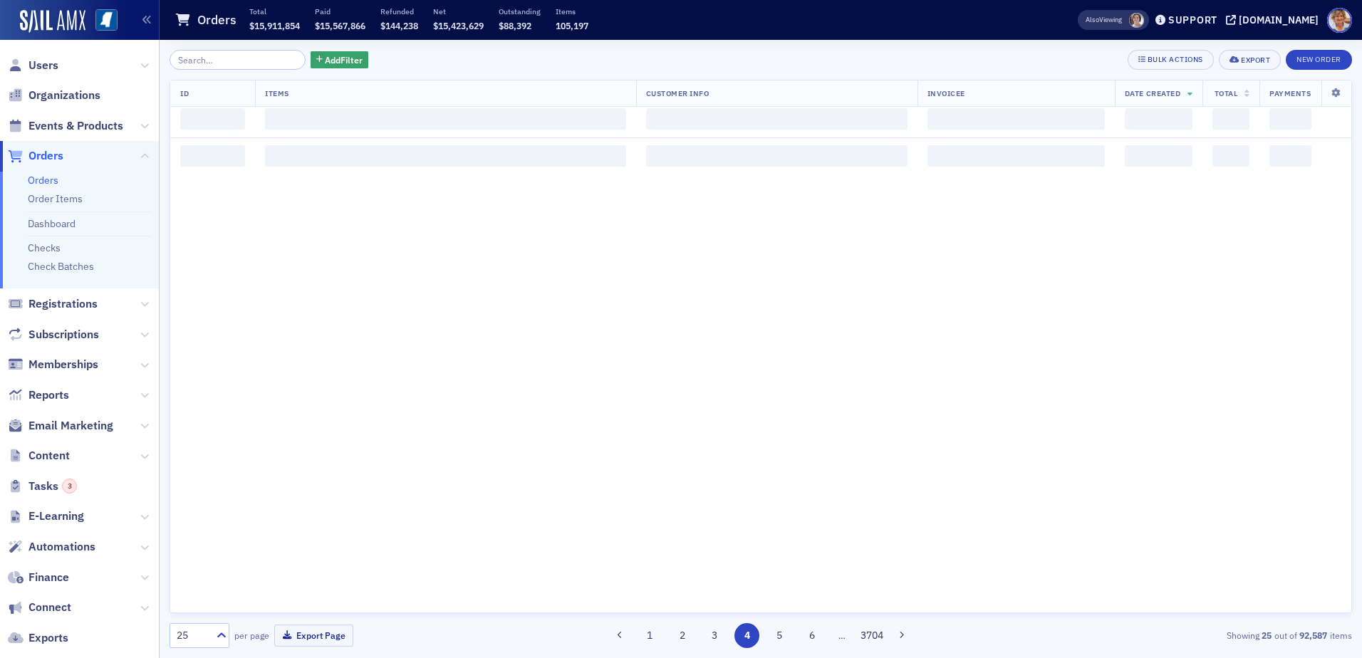
scroll to position [0, 0]
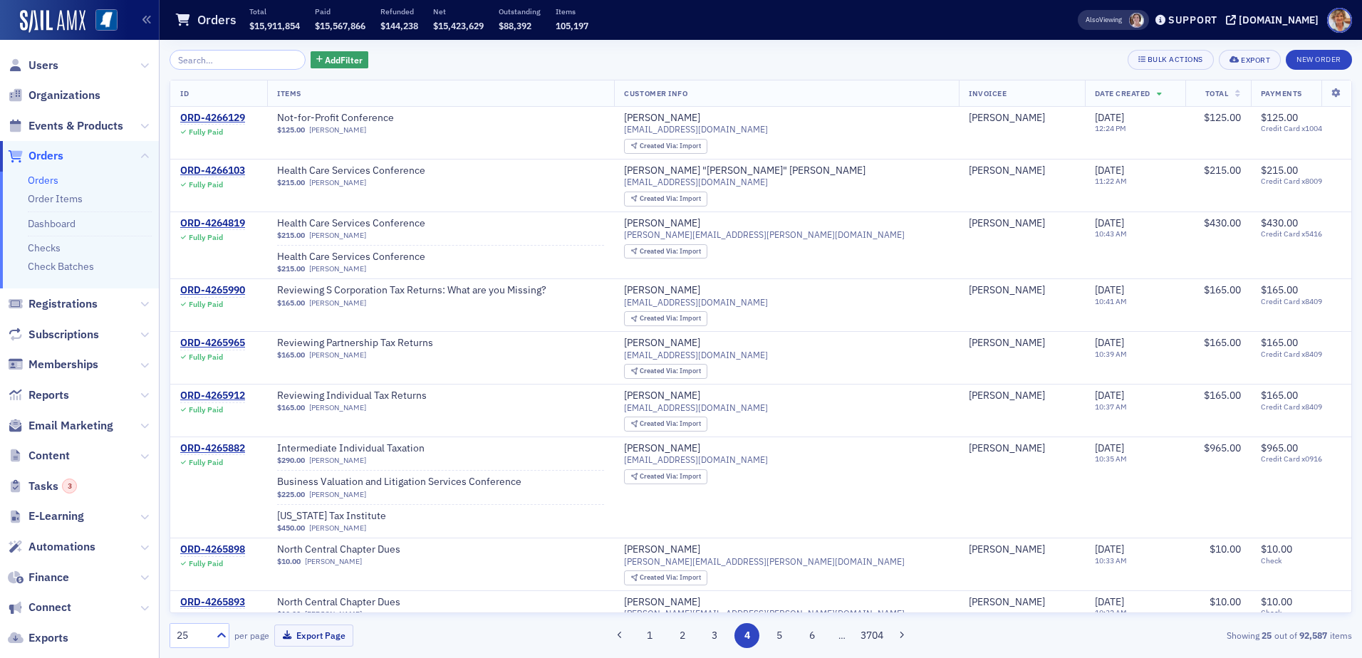
click at [745, 639] on button "4" at bounding box center [747, 635] width 25 height 25
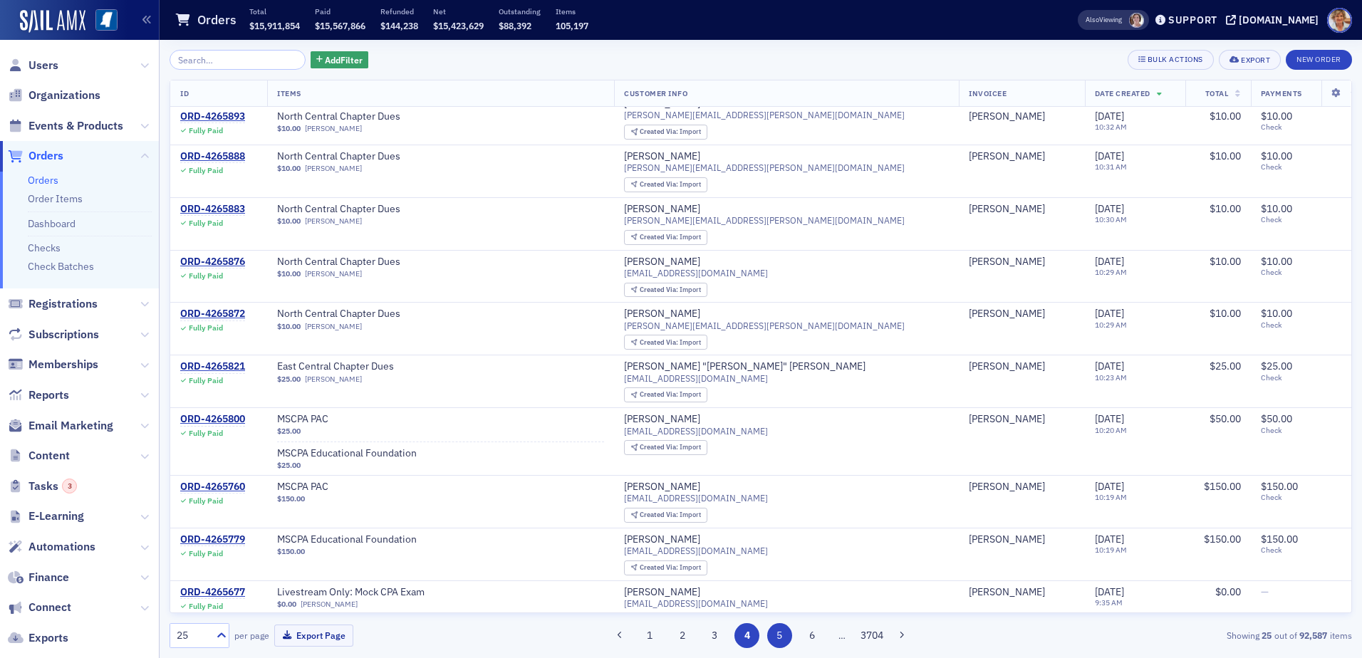
click at [787, 634] on button "5" at bounding box center [779, 635] width 25 height 25
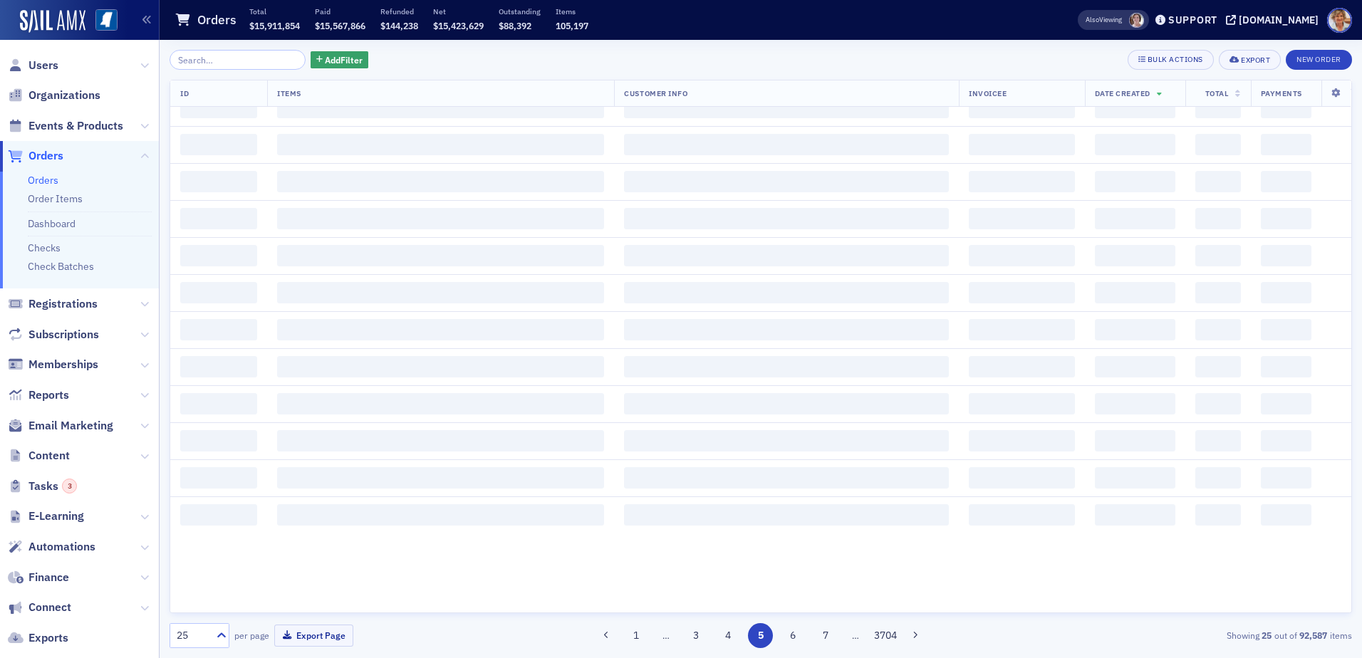
scroll to position [0, 0]
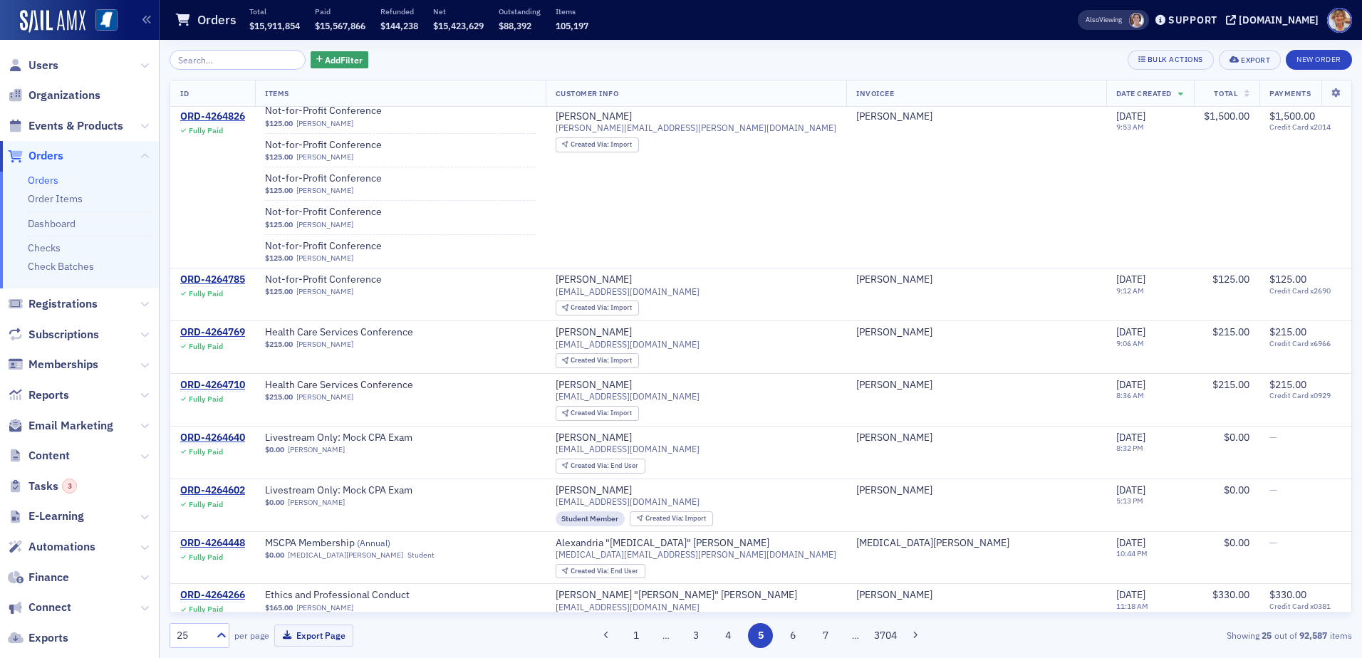
scroll to position [1255, 0]
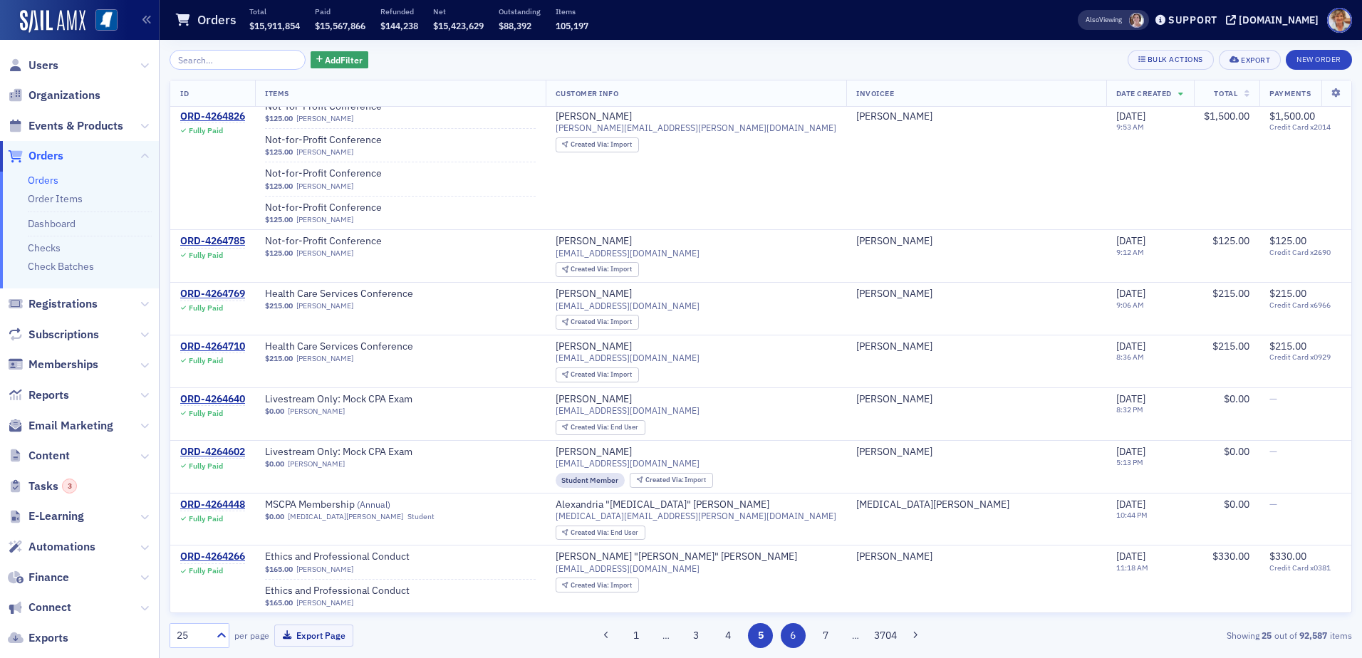
click at [789, 639] on button "6" at bounding box center [793, 635] width 25 height 25
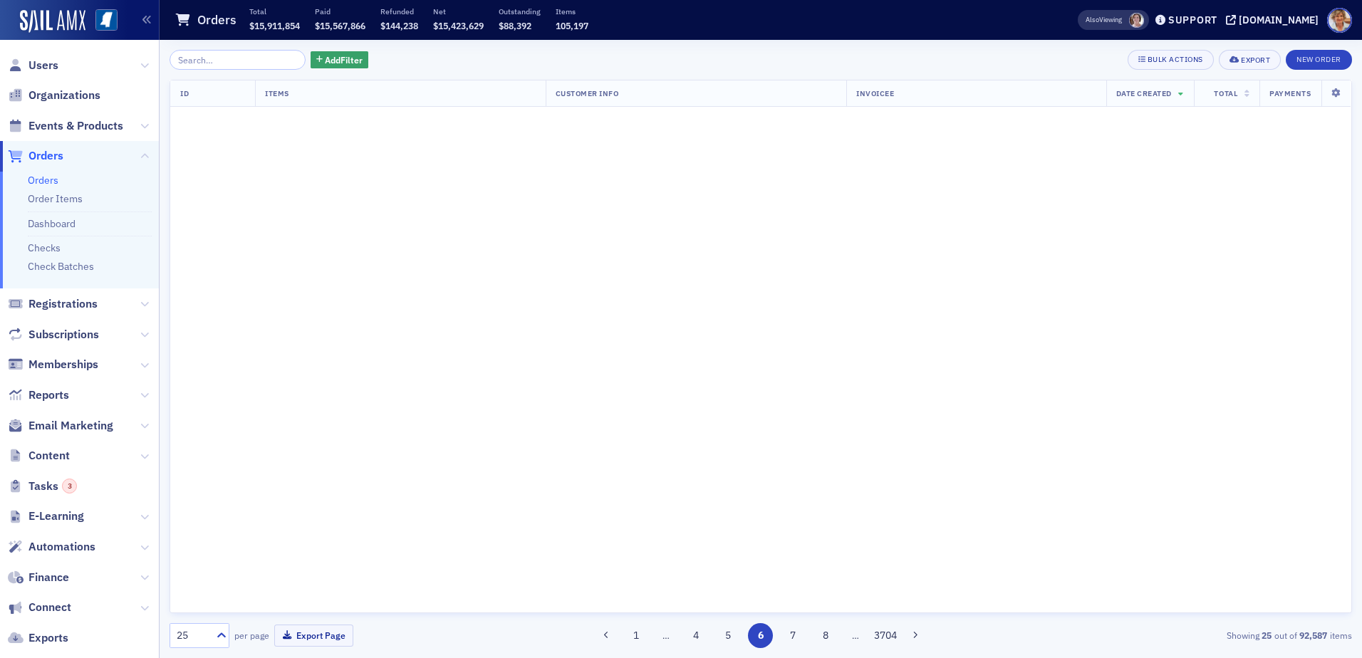
scroll to position [0, 0]
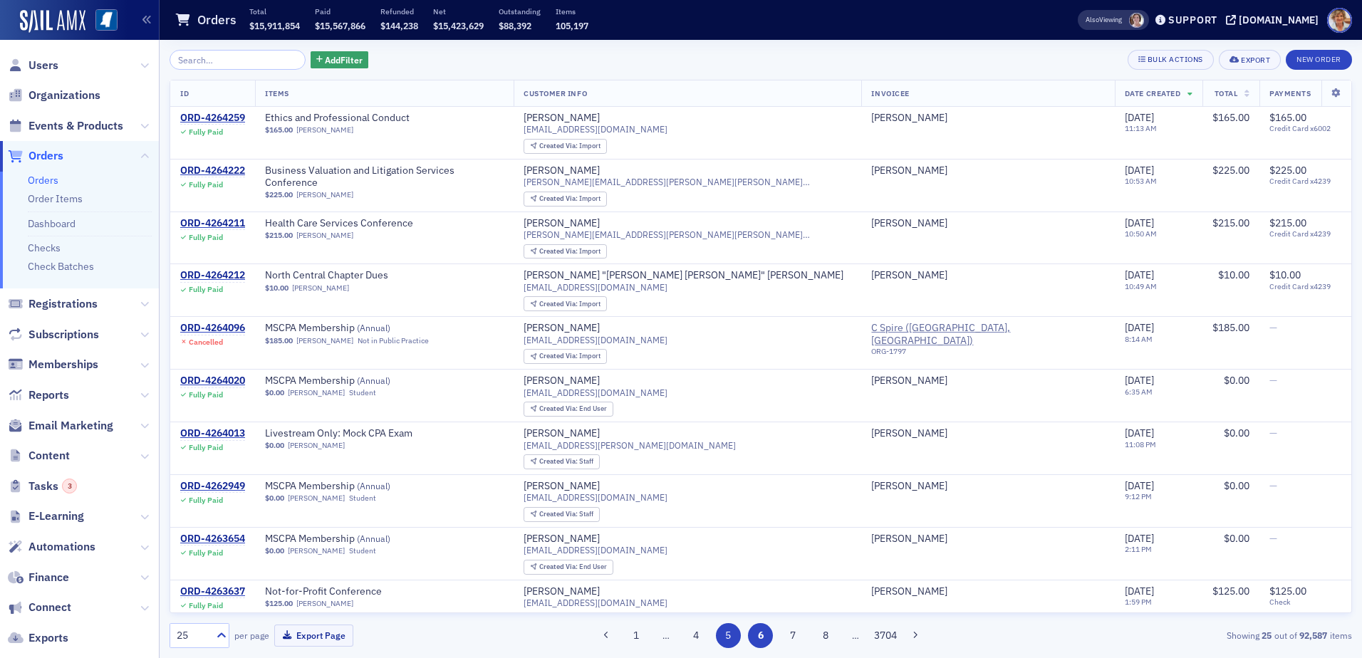
click at [725, 633] on button "5" at bounding box center [728, 635] width 25 height 25
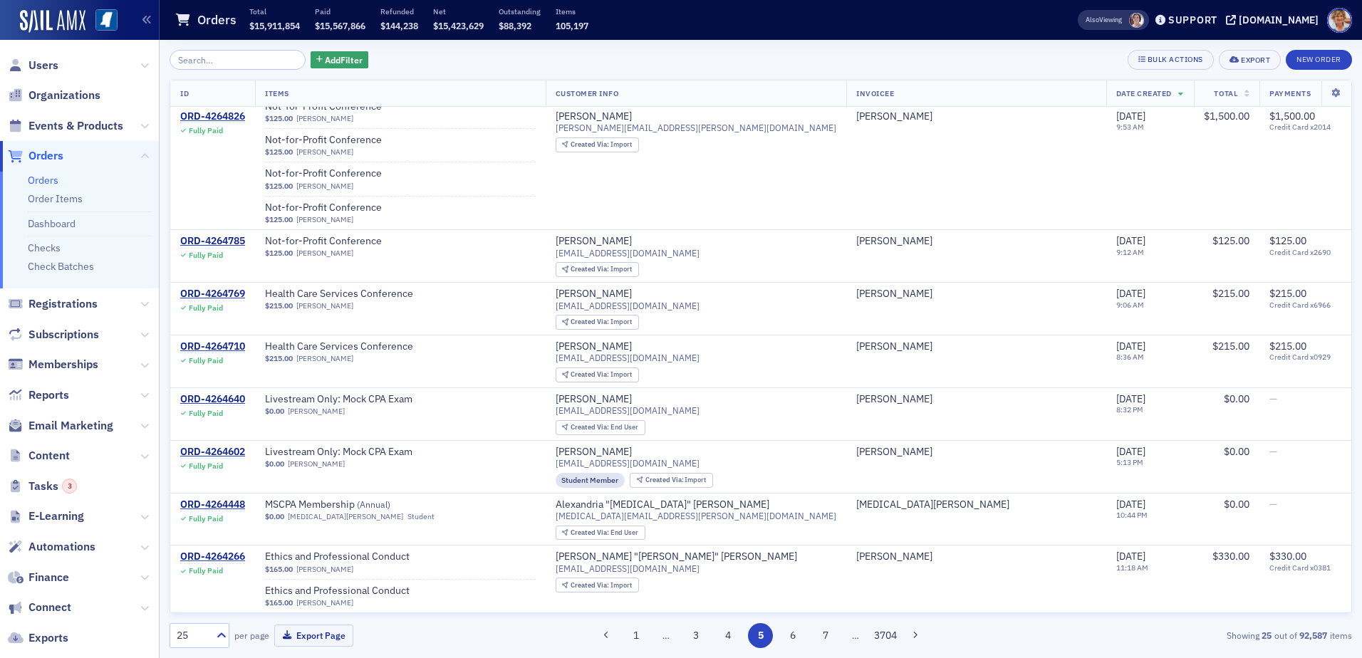
scroll to position [1255, 0]
